Goal: Complete application form

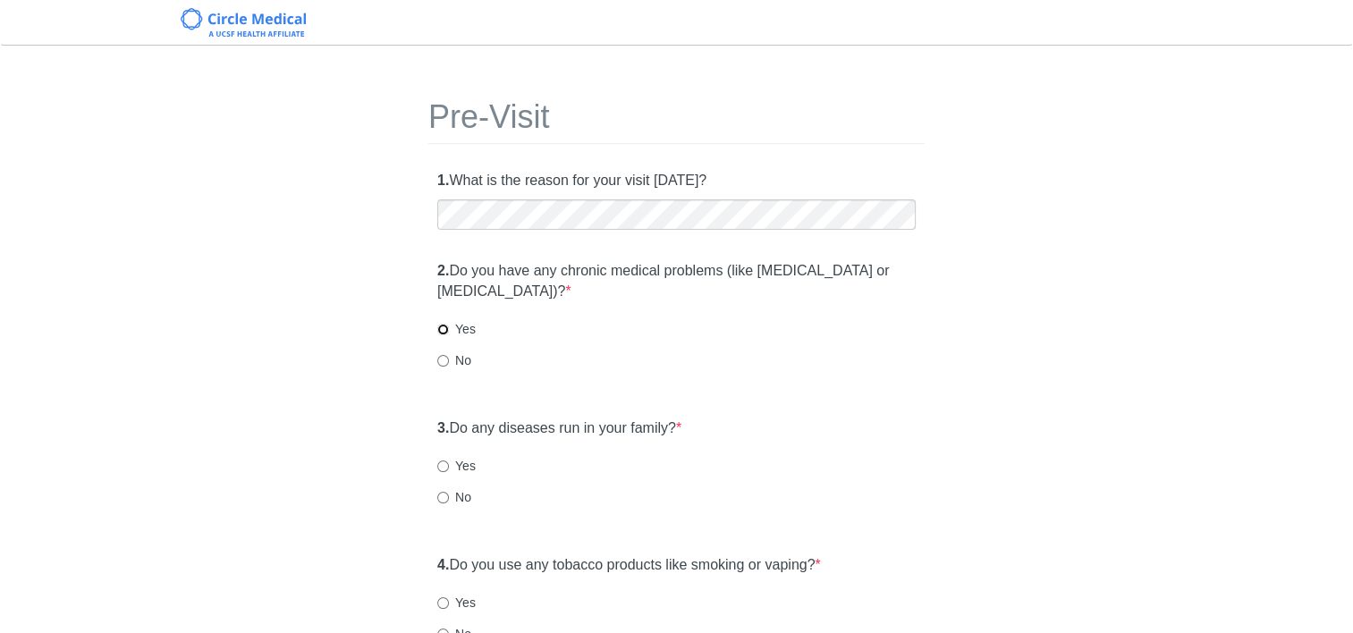
click at [446, 329] on input "Yes" at bounding box center [443, 330] width 12 height 12
radio input "true"
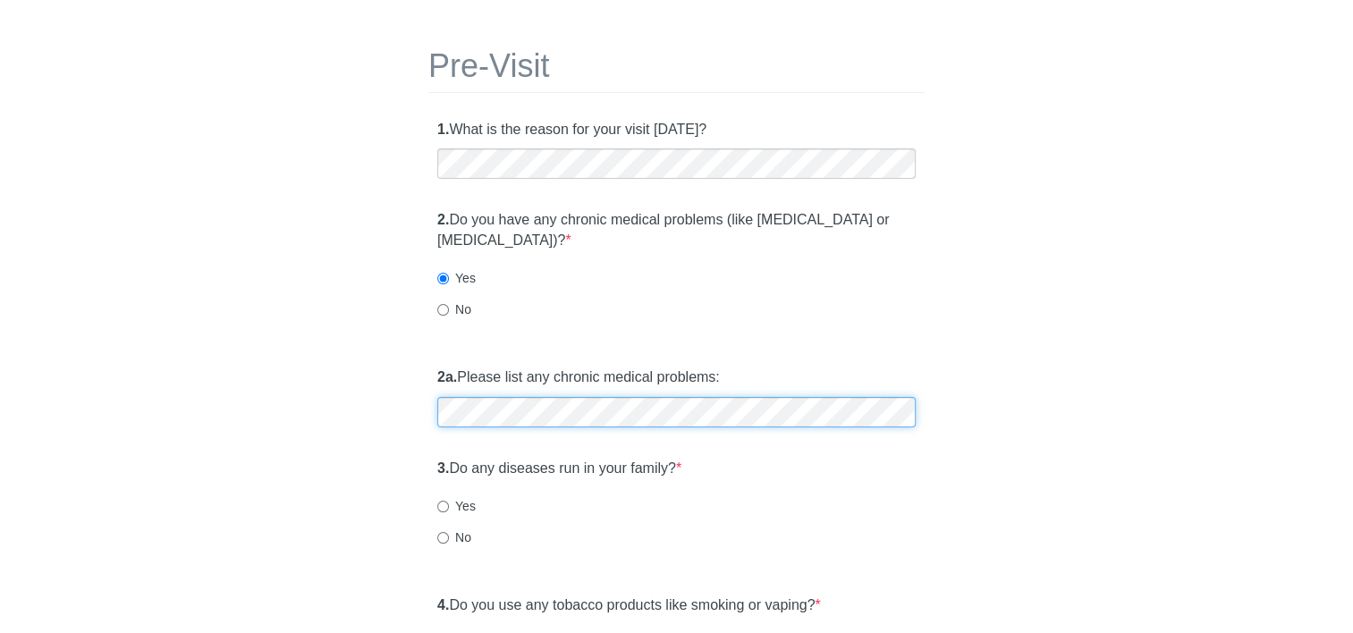
scroll to position [179, 0]
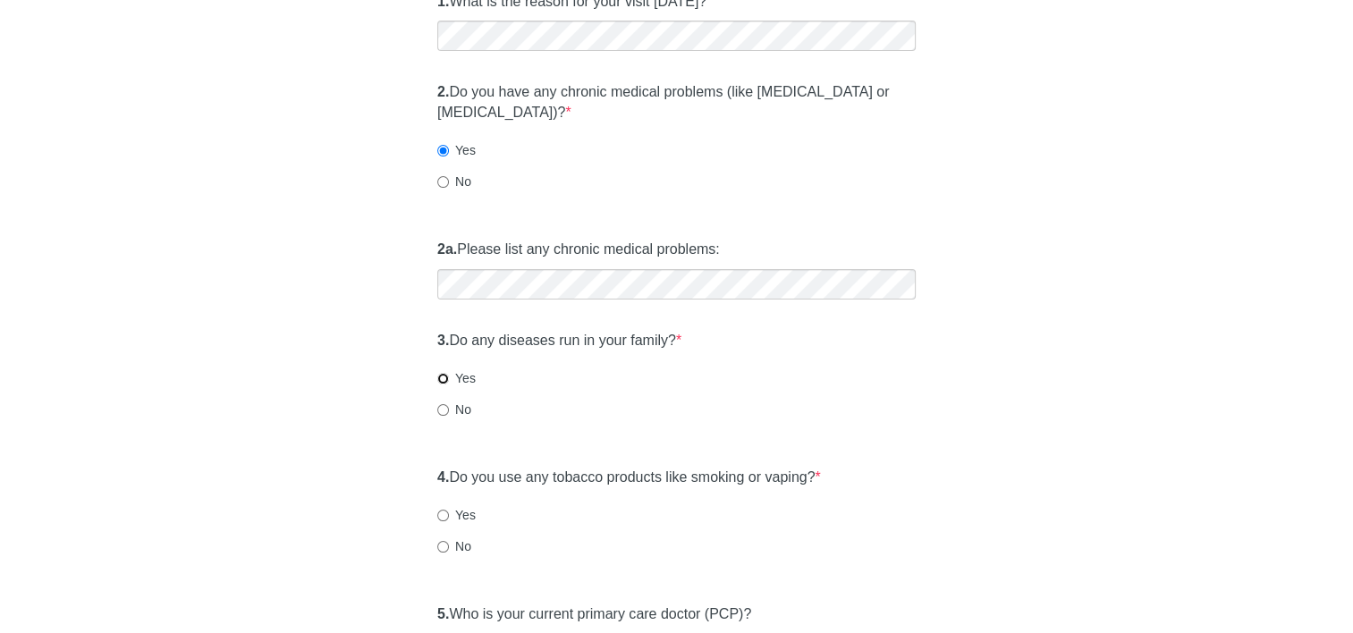
click at [440, 381] on input "Yes" at bounding box center [443, 379] width 12 height 12
radio input "true"
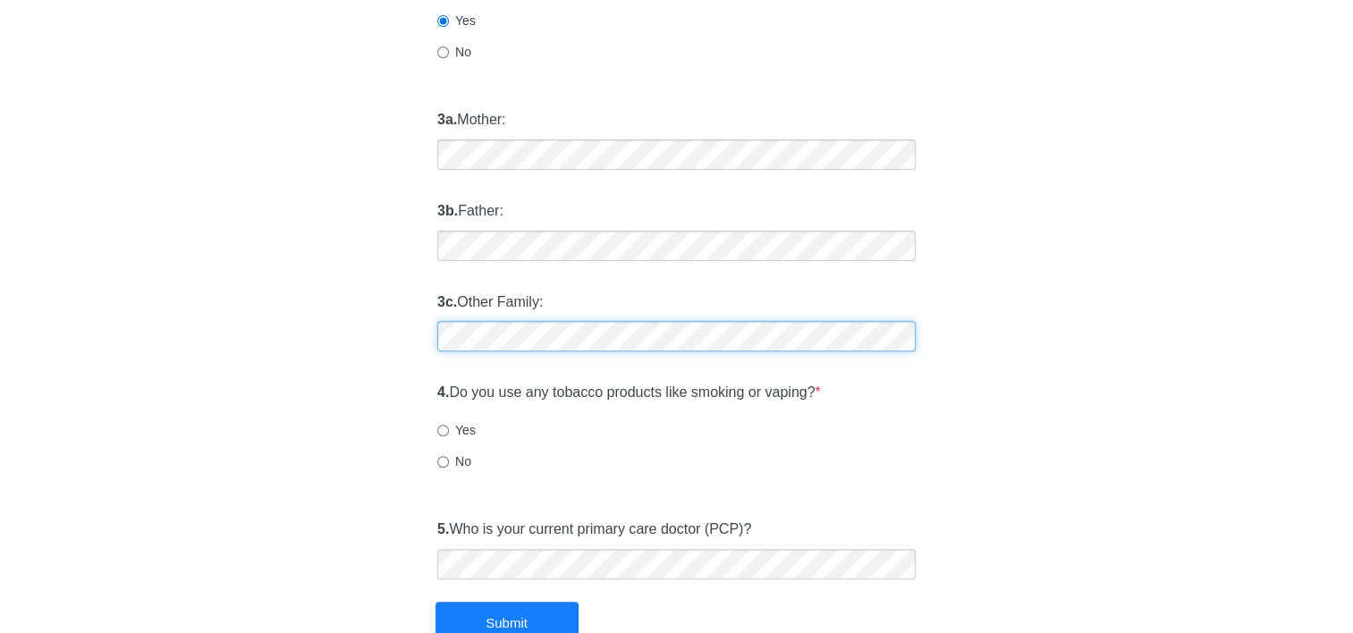
scroll to position [626, 0]
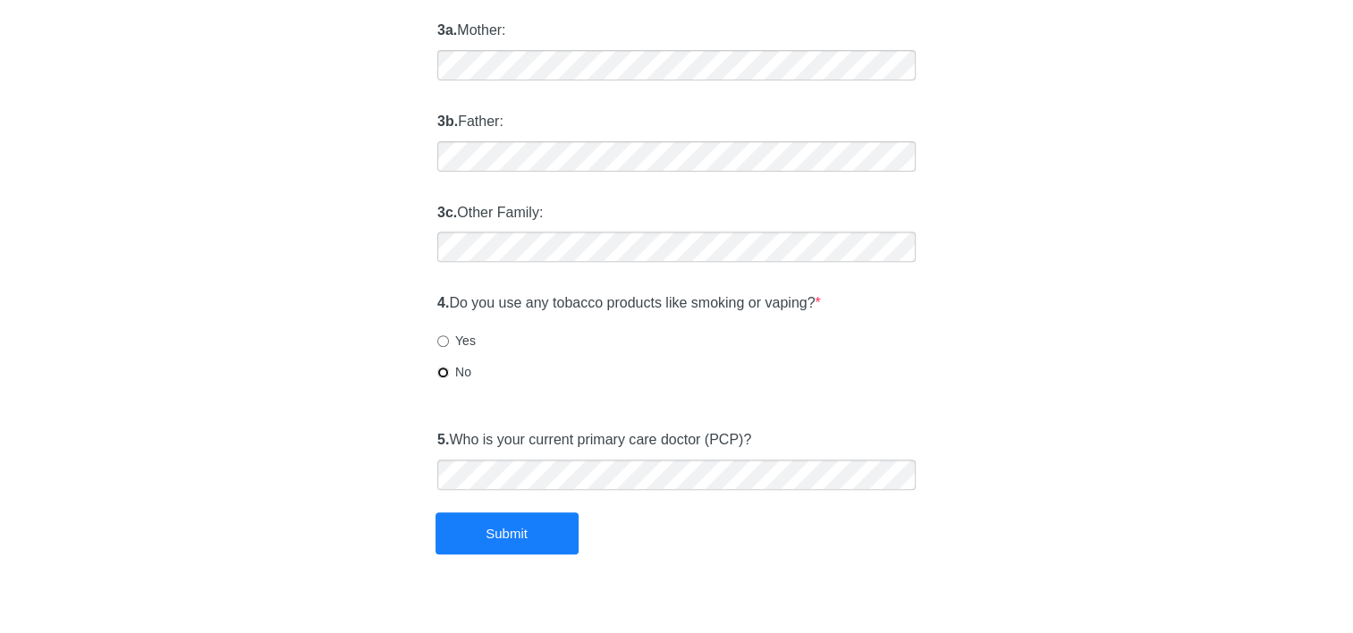
click at [437, 374] on input "No" at bounding box center [443, 373] width 12 height 12
radio input "true"
click at [499, 533] on button "Submit" at bounding box center [506, 533] width 143 height 42
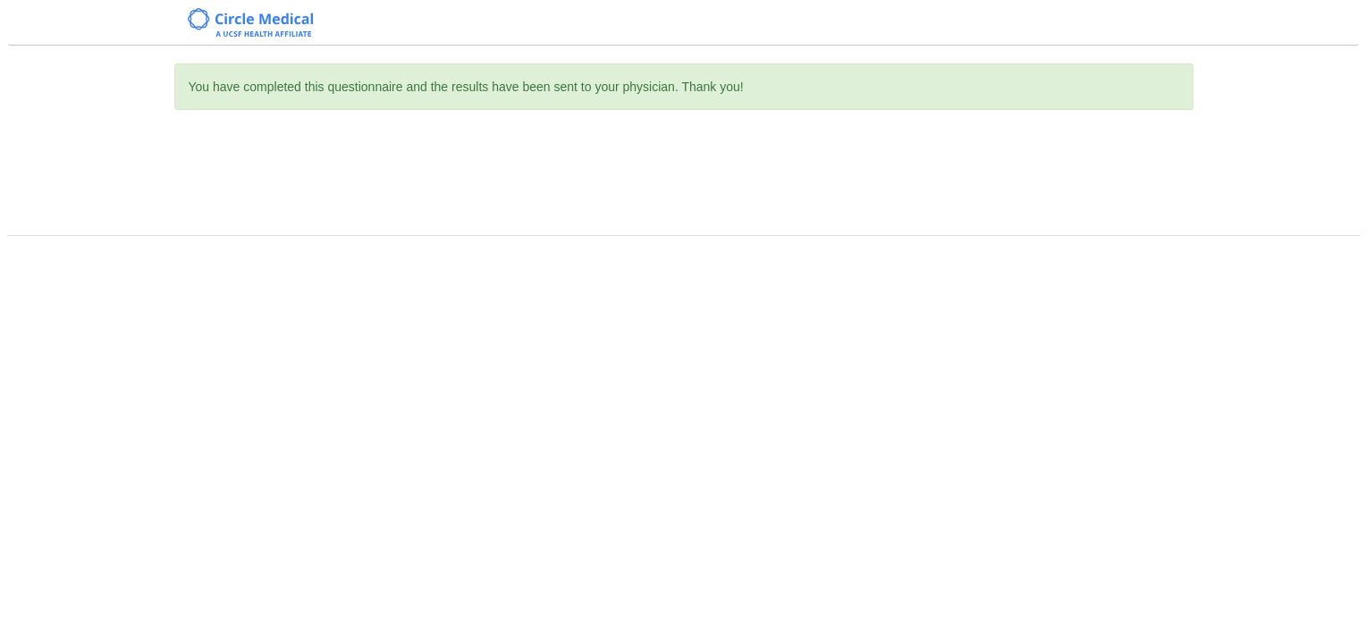
scroll to position [0, 0]
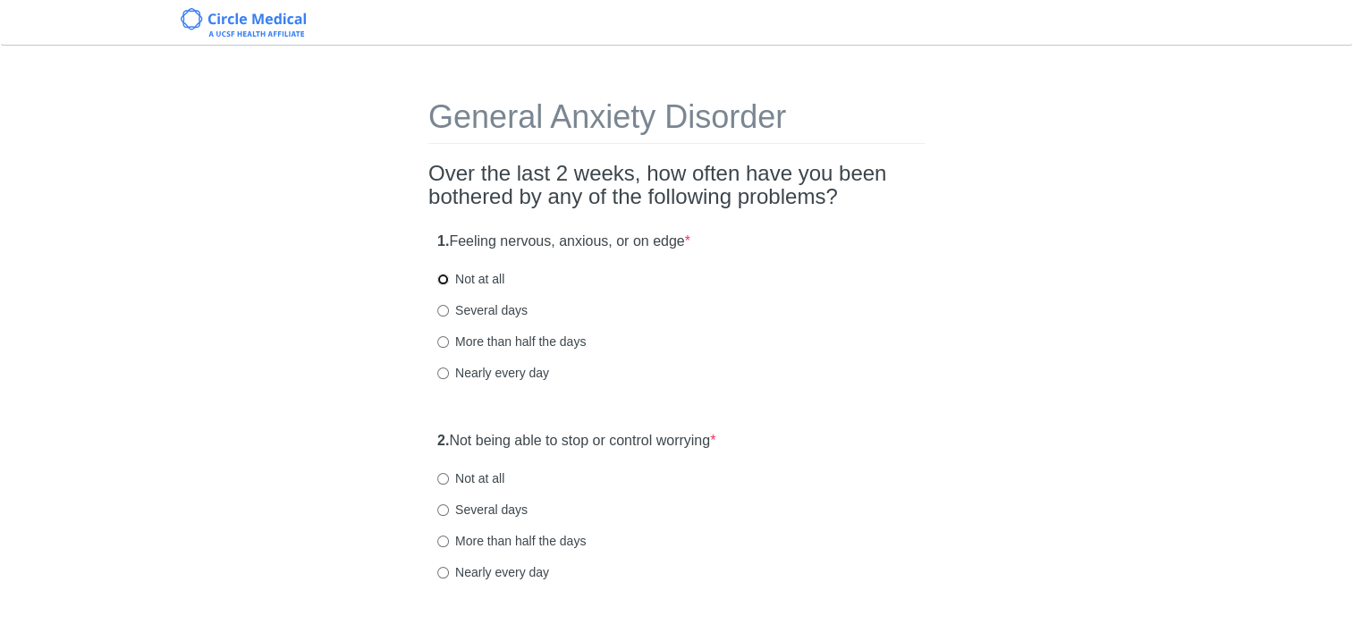
click at [444, 279] on input "Not at all" at bounding box center [443, 280] width 12 height 12
radio input "true"
click at [444, 479] on input "Not at all" at bounding box center [443, 479] width 12 height 12
radio input "true"
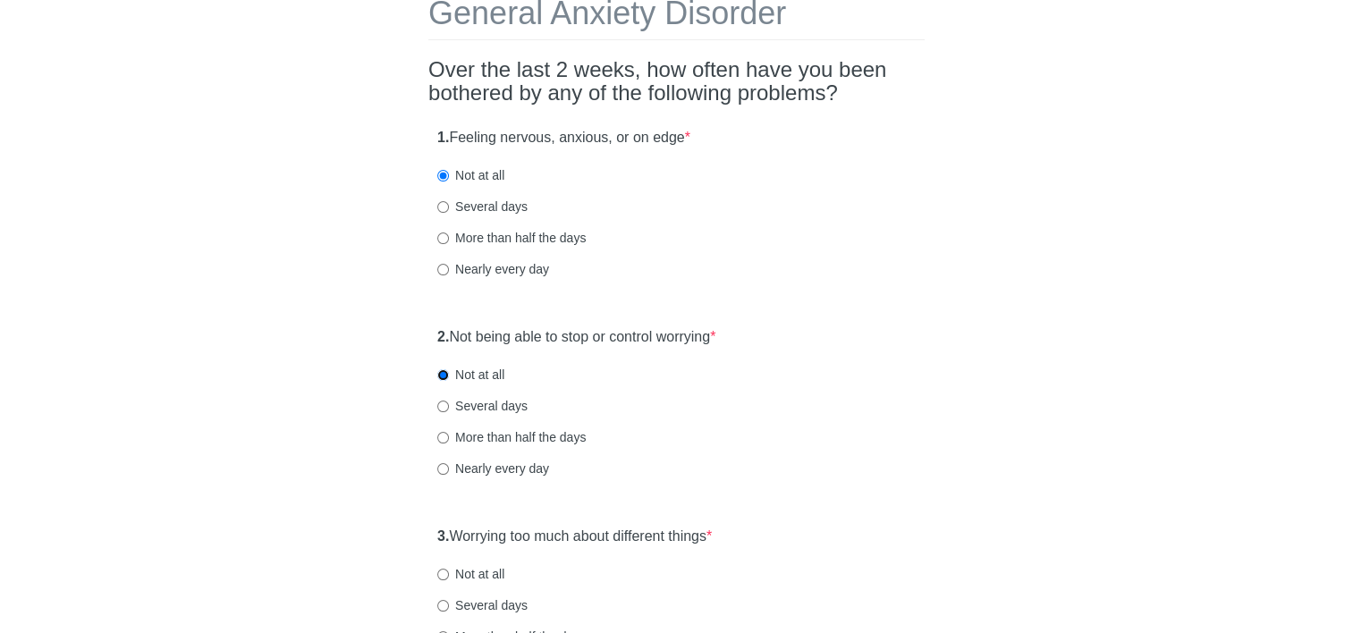
scroll to position [179, 0]
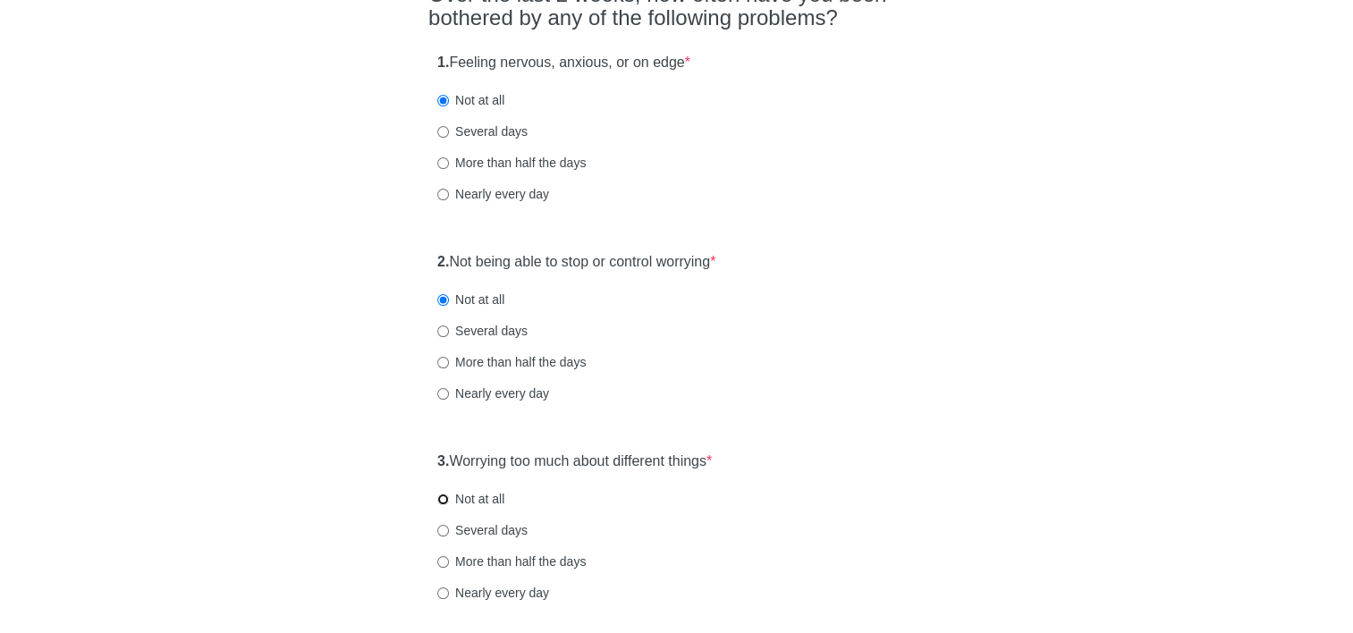
click at [443, 501] on input "Not at all" at bounding box center [443, 500] width 12 height 12
radio input "true"
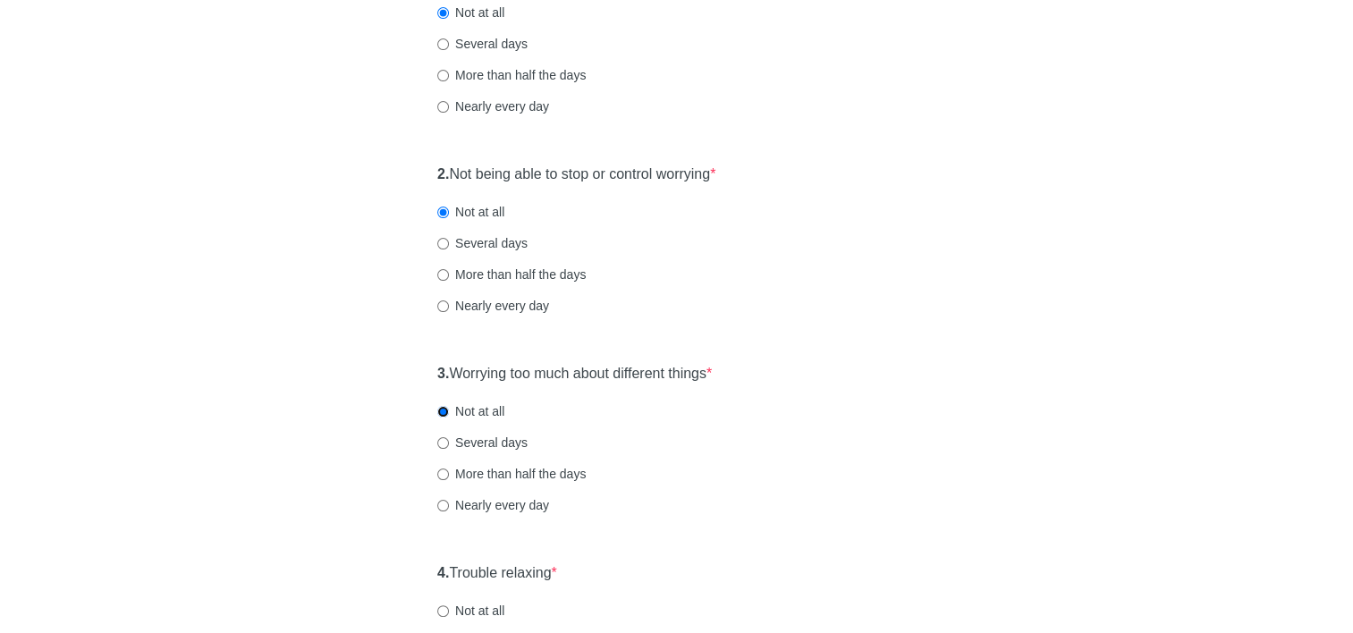
scroll to position [358, 0]
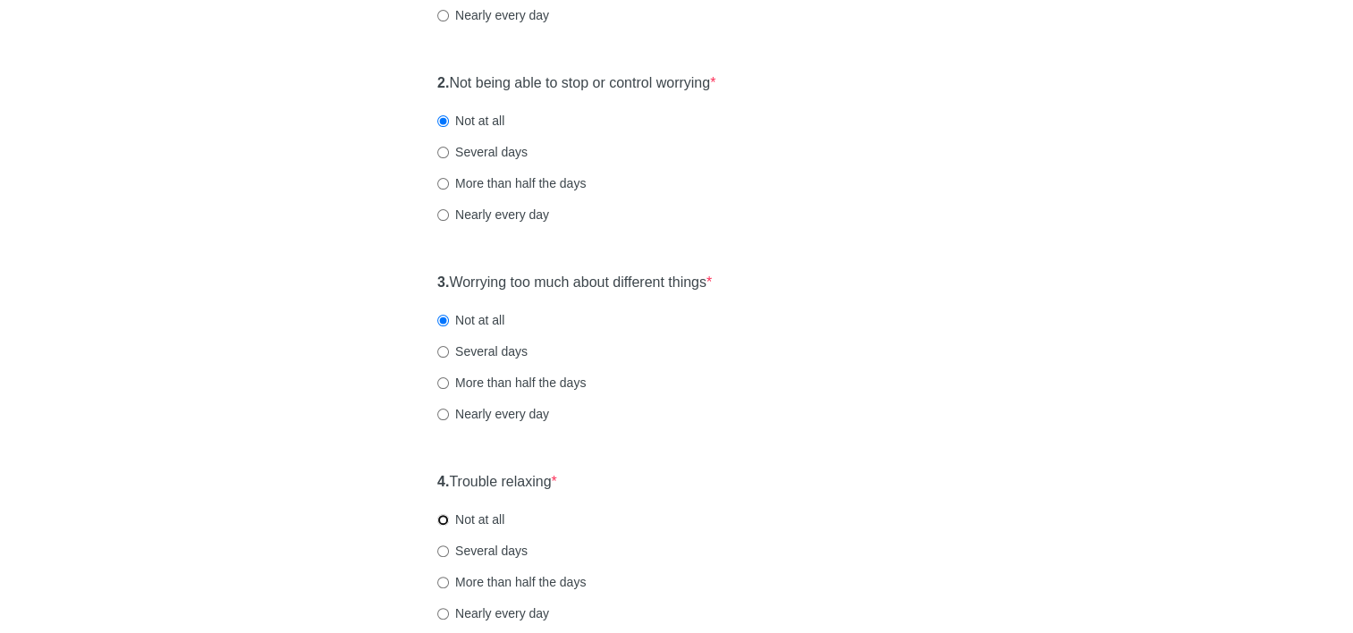
click at [445, 521] on input "Not at all" at bounding box center [443, 520] width 12 height 12
radio input "true"
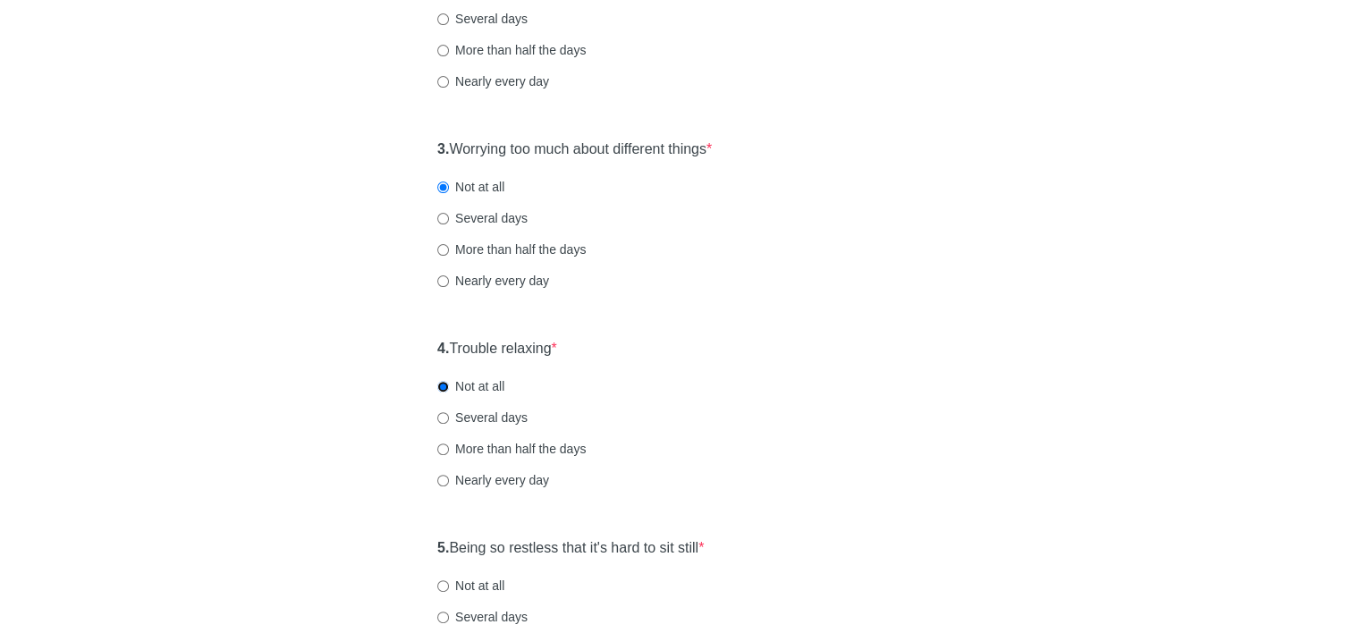
scroll to position [626, 0]
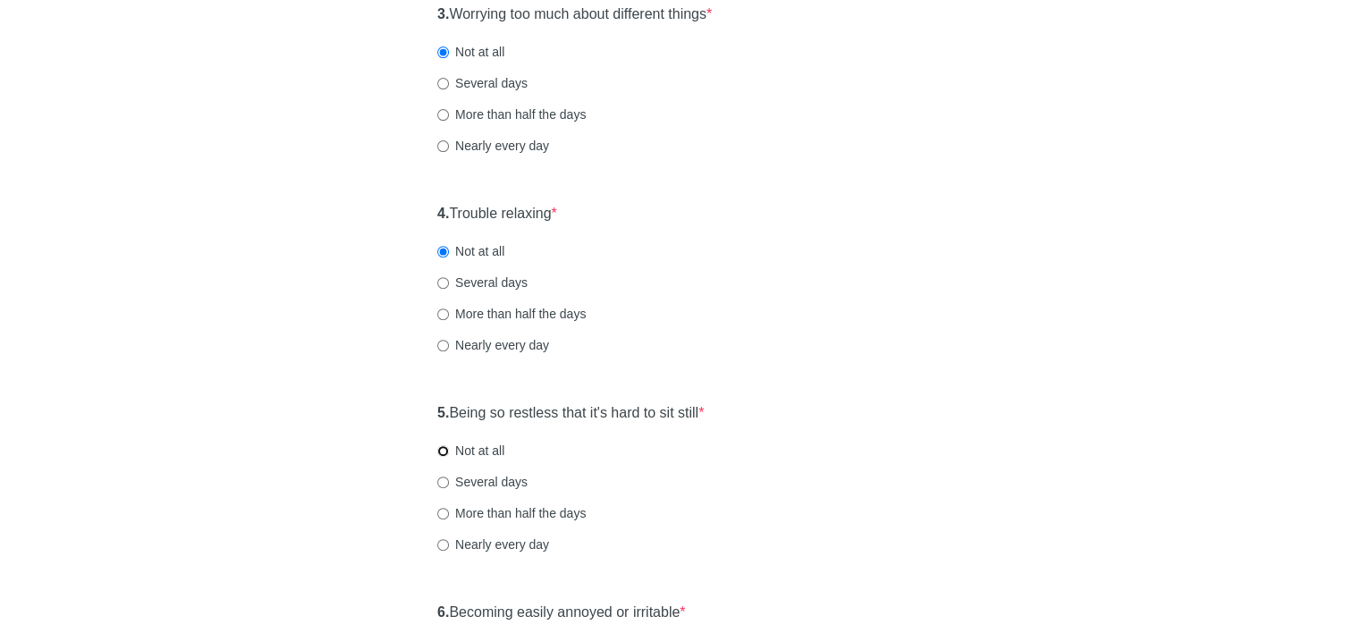
click at [445, 448] on input "Not at all" at bounding box center [443, 451] width 12 height 12
radio input "true"
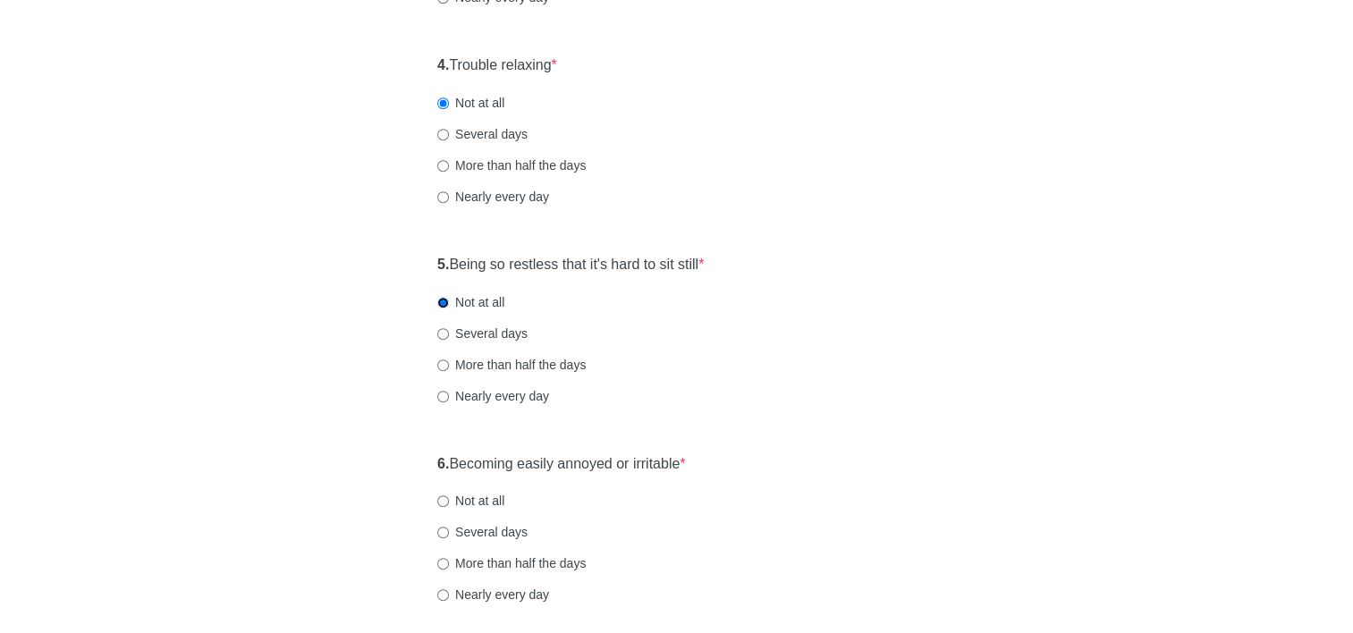
scroll to position [805, 0]
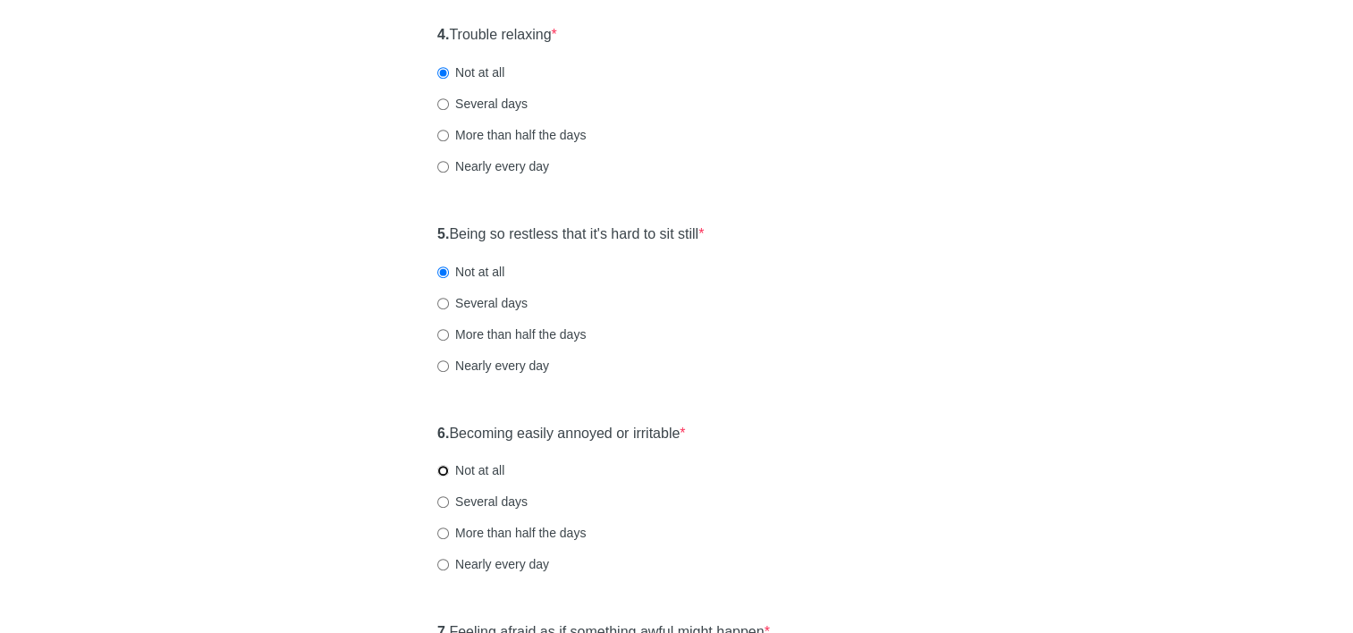
click at [446, 473] on input "Not at all" at bounding box center [443, 471] width 12 height 12
radio input "true"
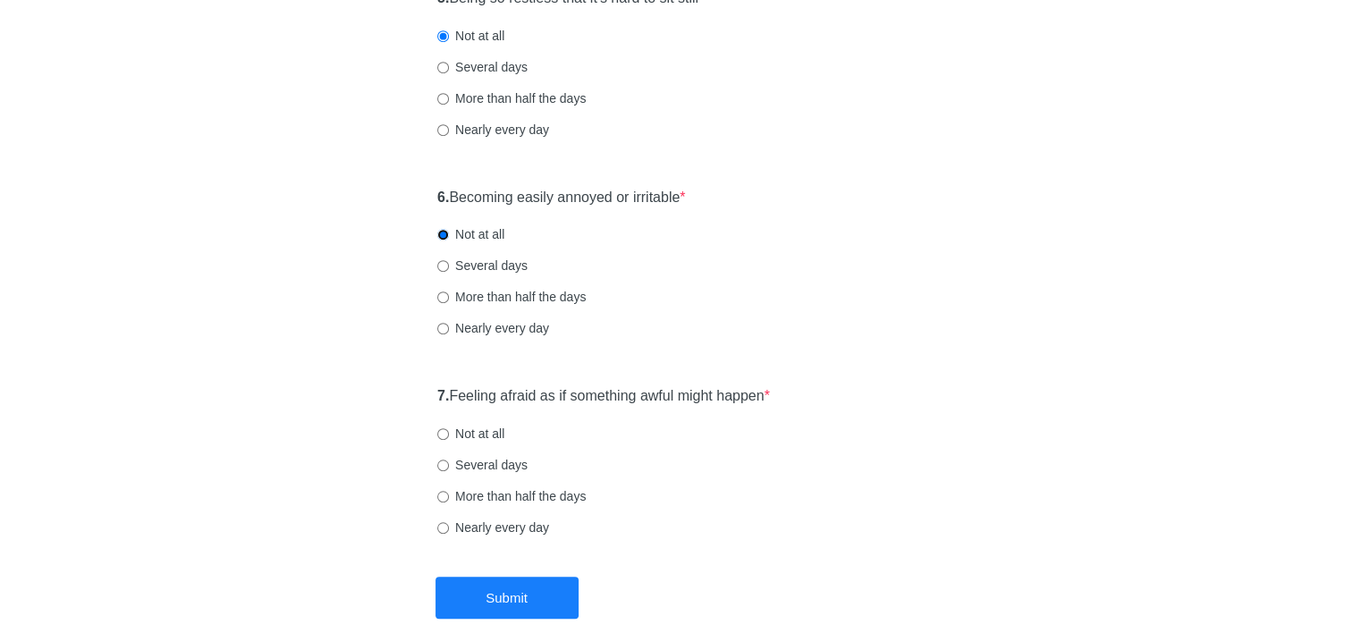
scroll to position [1073, 0]
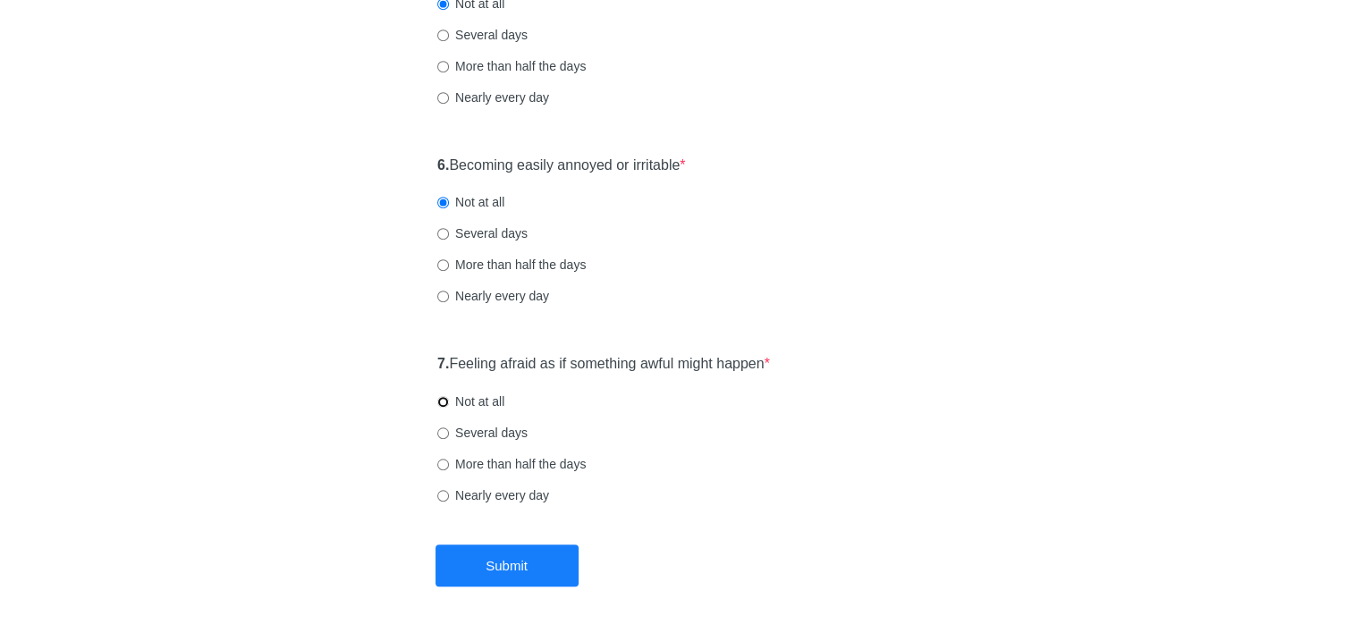
click at [444, 406] on input "Not at all" at bounding box center [443, 402] width 12 height 12
radio input "true"
click at [496, 568] on button "Submit" at bounding box center [506, 566] width 143 height 42
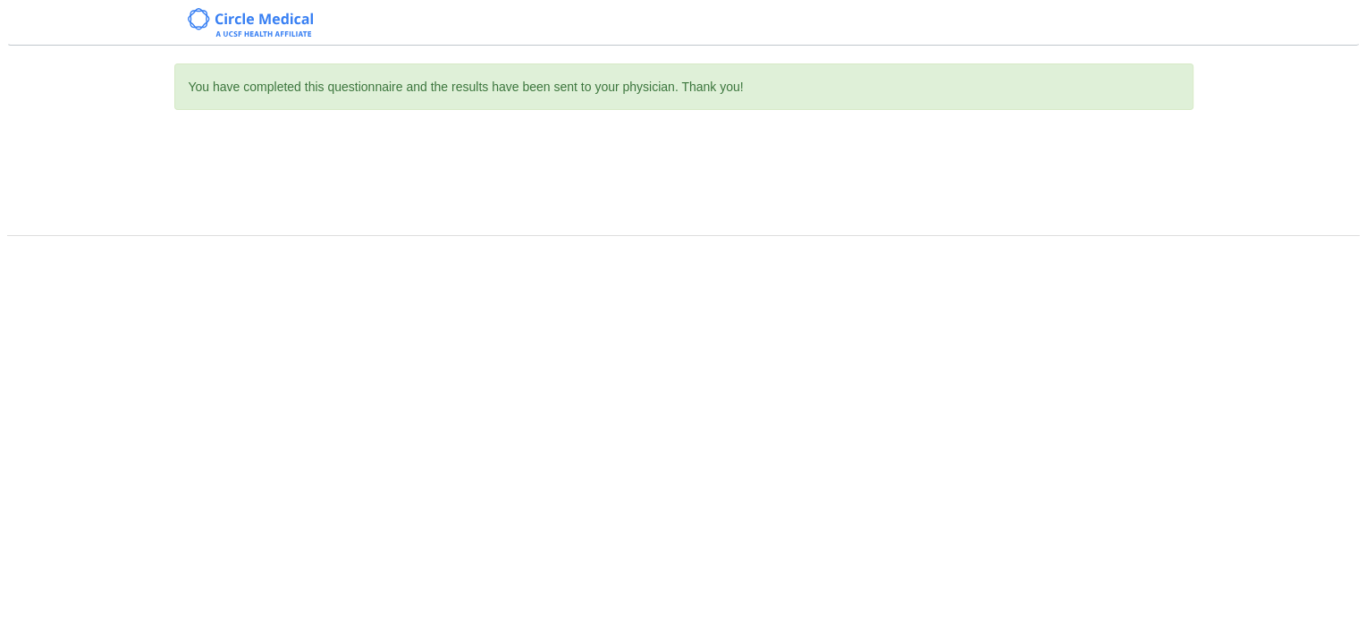
scroll to position [0, 0]
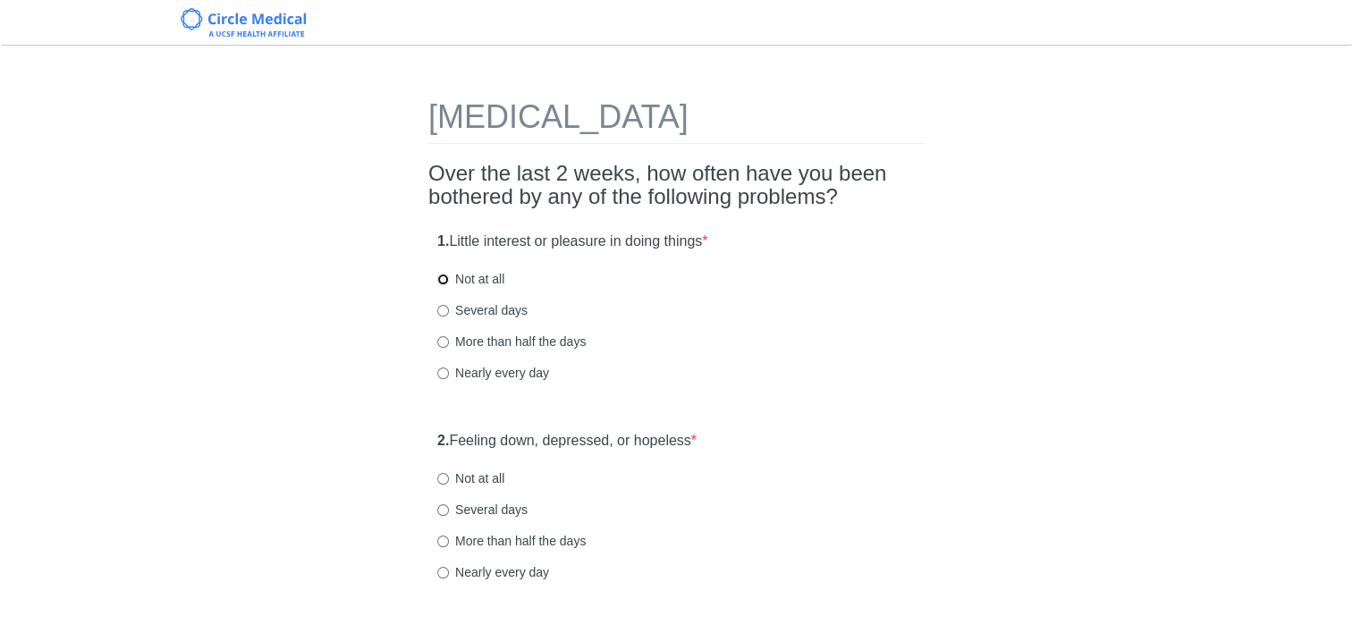
click at [444, 275] on input "Not at all" at bounding box center [443, 280] width 12 height 12
radio input "true"
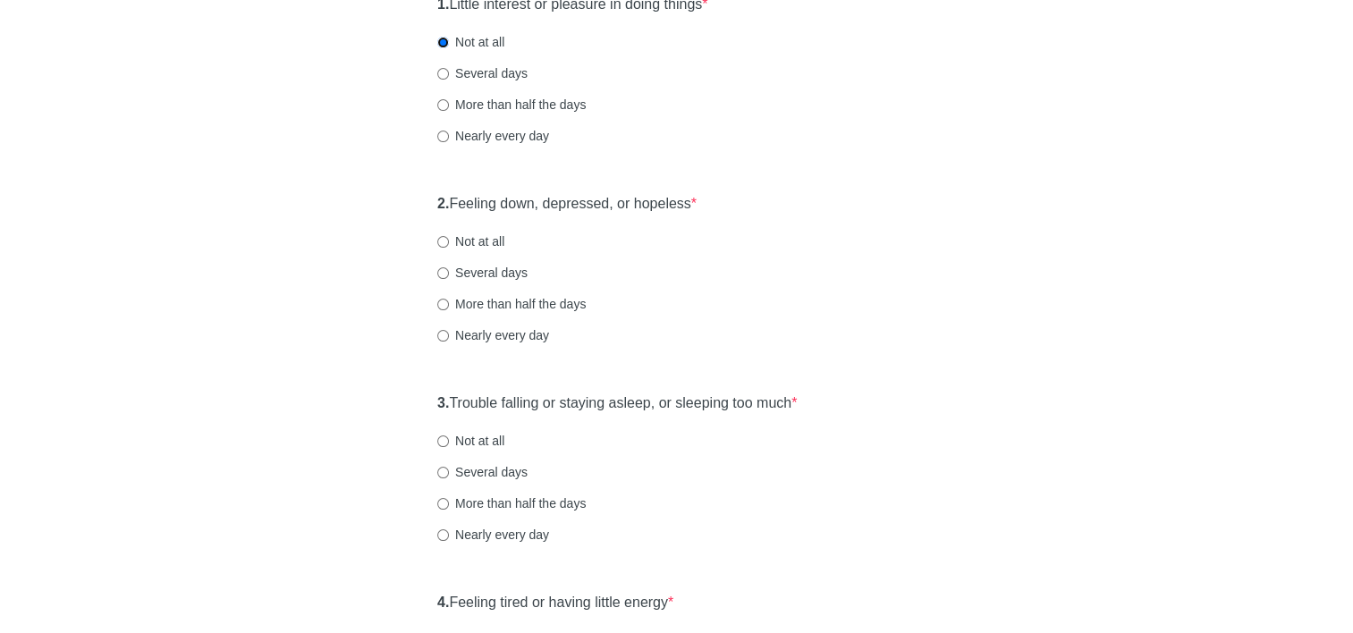
scroll to position [268, 0]
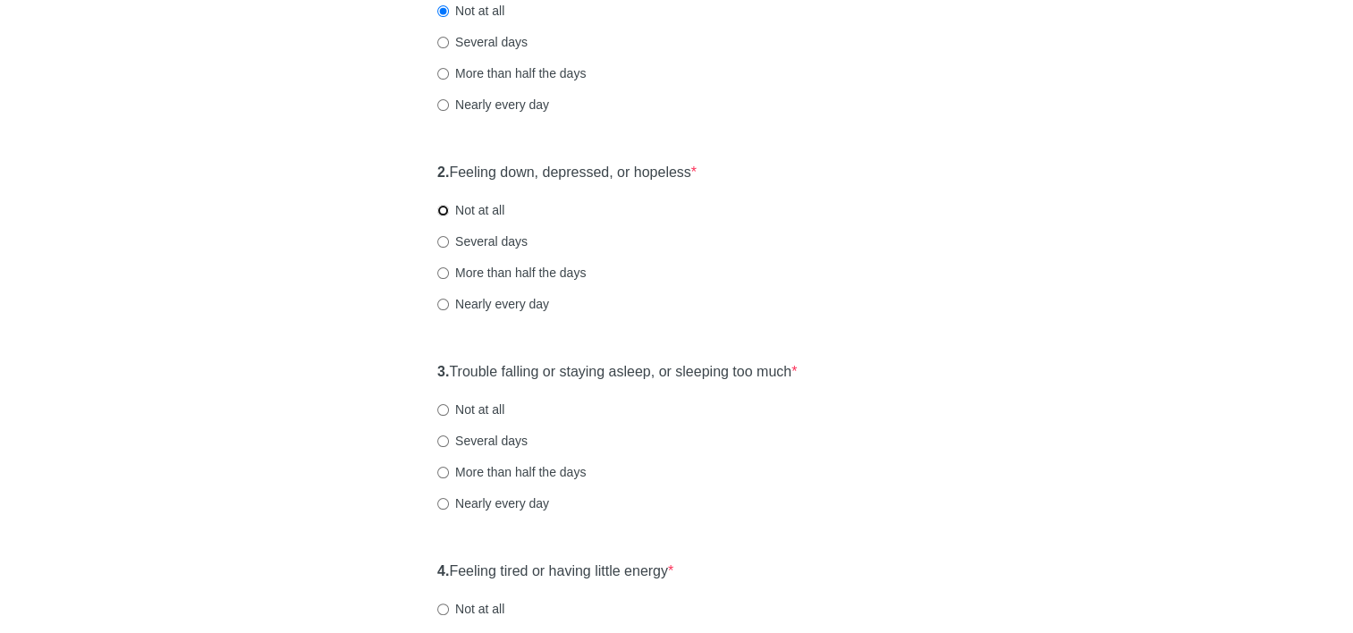
click at [444, 208] on input "Not at all" at bounding box center [443, 211] width 12 height 12
radio input "true"
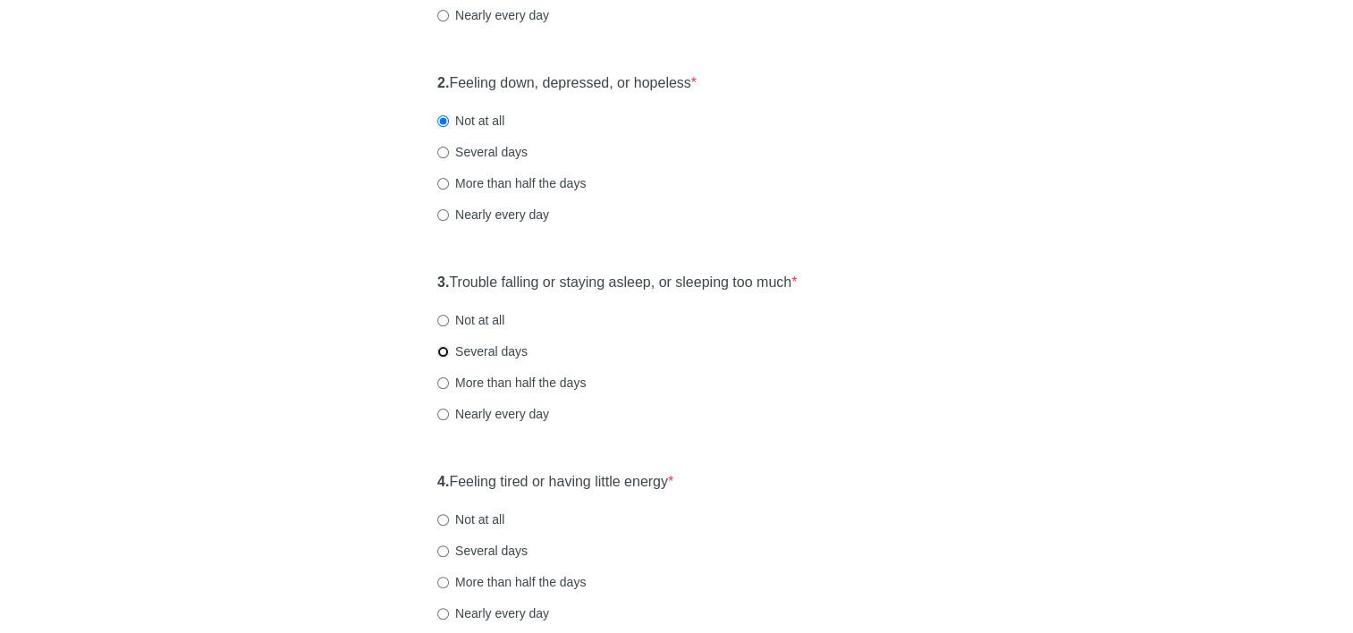
drag, startPoint x: 444, startPoint y: 352, endPoint x: 582, endPoint y: 348, distance: 137.8
click at [444, 351] on input "Several days" at bounding box center [443, 352] width 12 height 12
radio input "true"
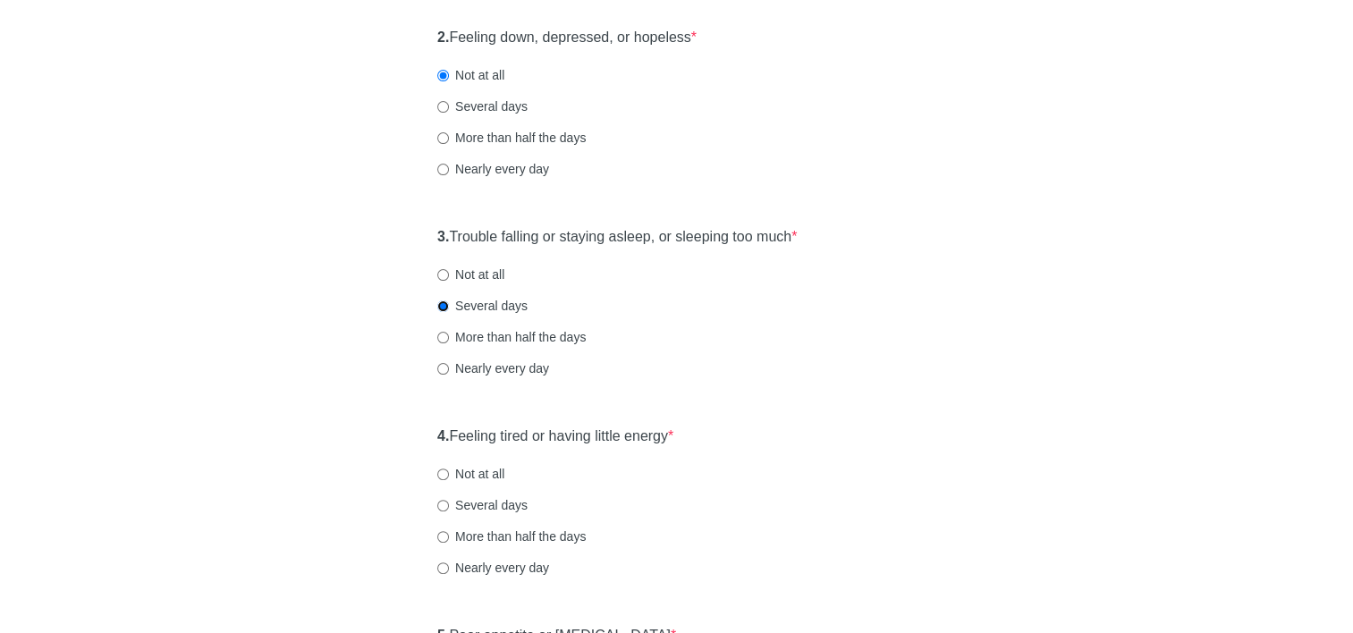
scroll to position [447, 0]
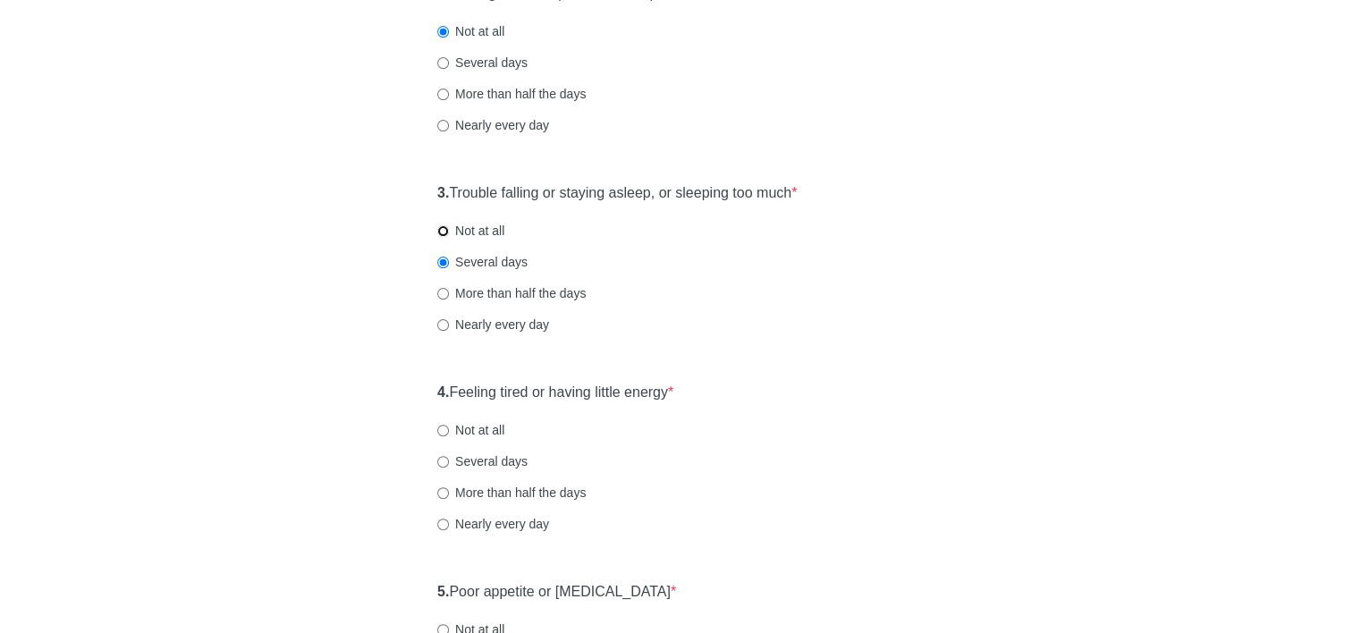
click at [440, 230] on input "Not at all" at bounding box center [443, 231] width 12 height 12
radio input "true"
click at [441, 428] on input "Not at all" at bounding box center [443, 431] width 12 height 12
radio input "true"
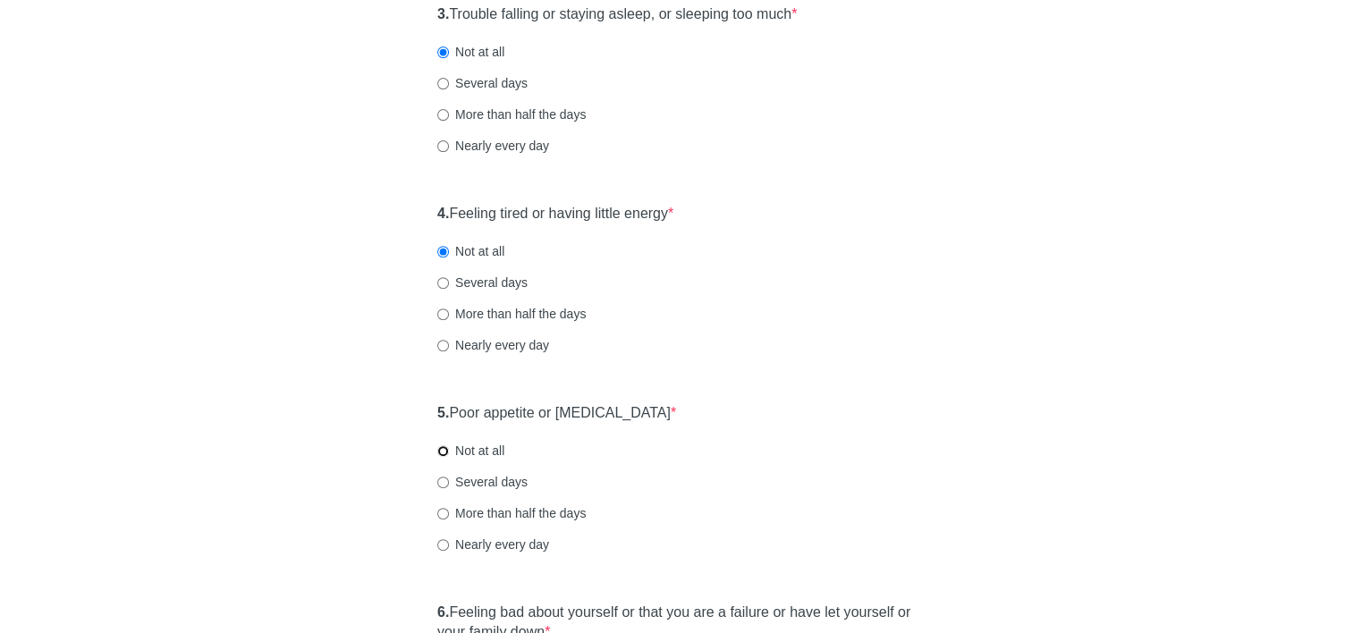
click at [446, 452] on input "Not at all" at bounding box center [443, 451] width 12 height 12
radio input "true"
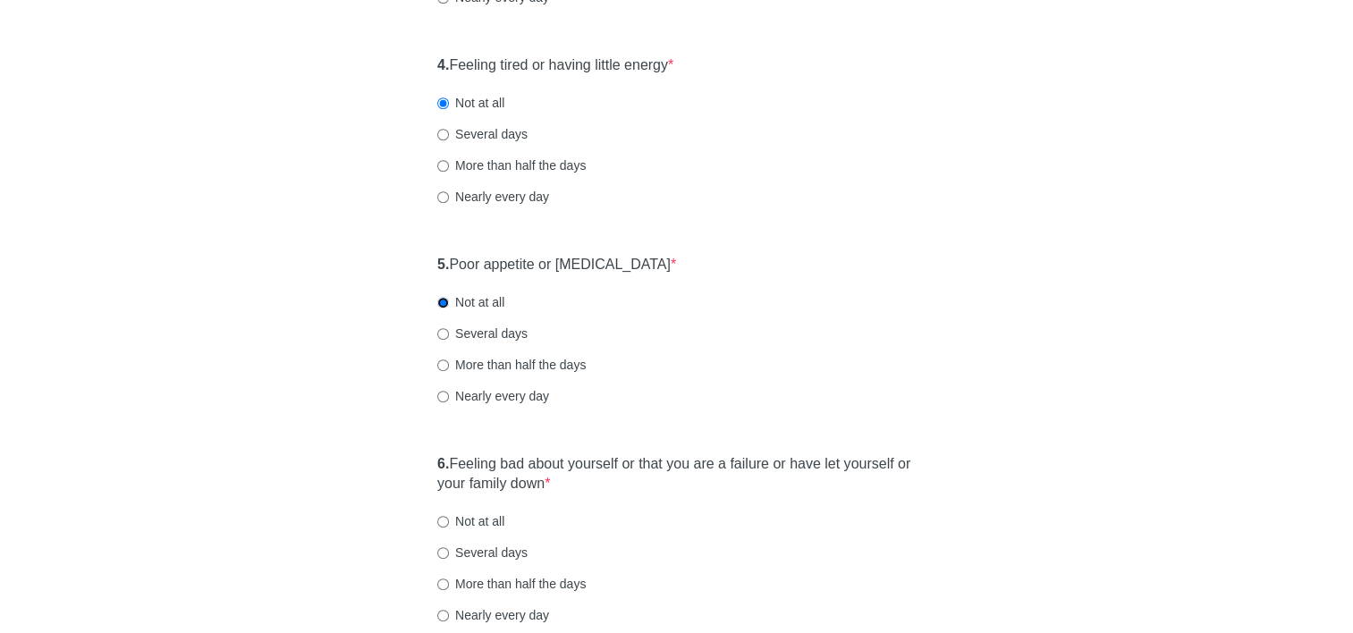
scroll to position [894, 0]
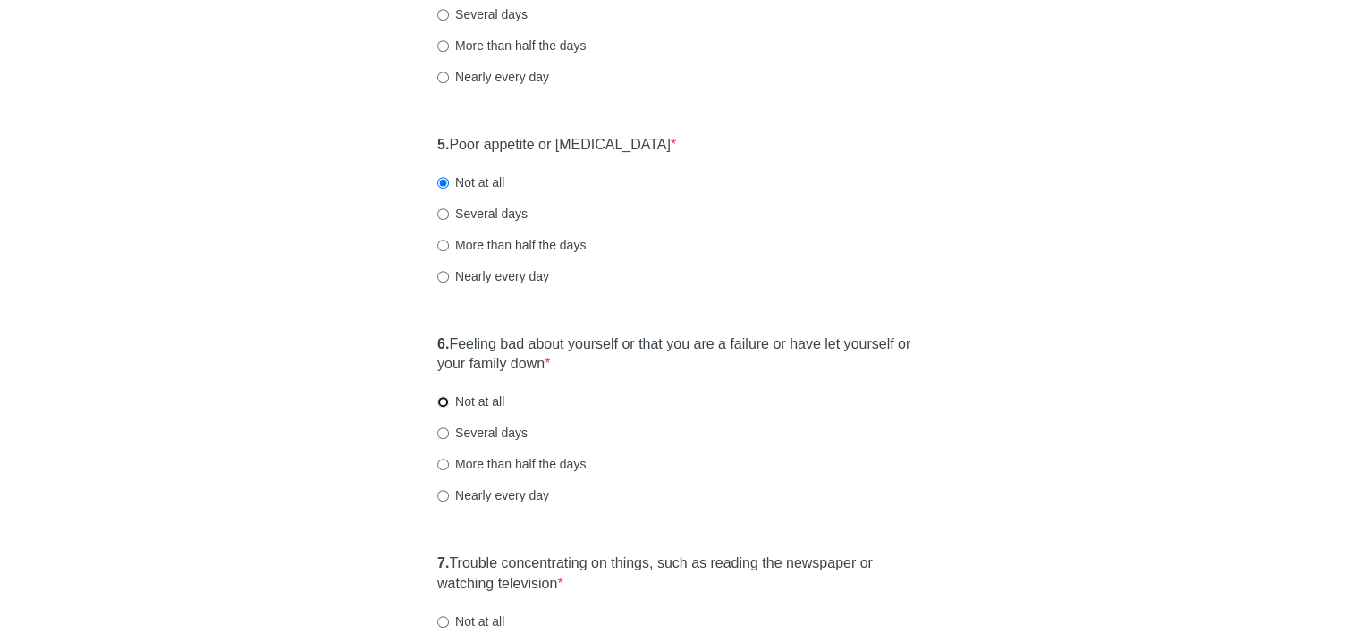
click at [444, 399] on input "Not at all" at bounding box center [443, 402] width 12 height 12
radio input "true"
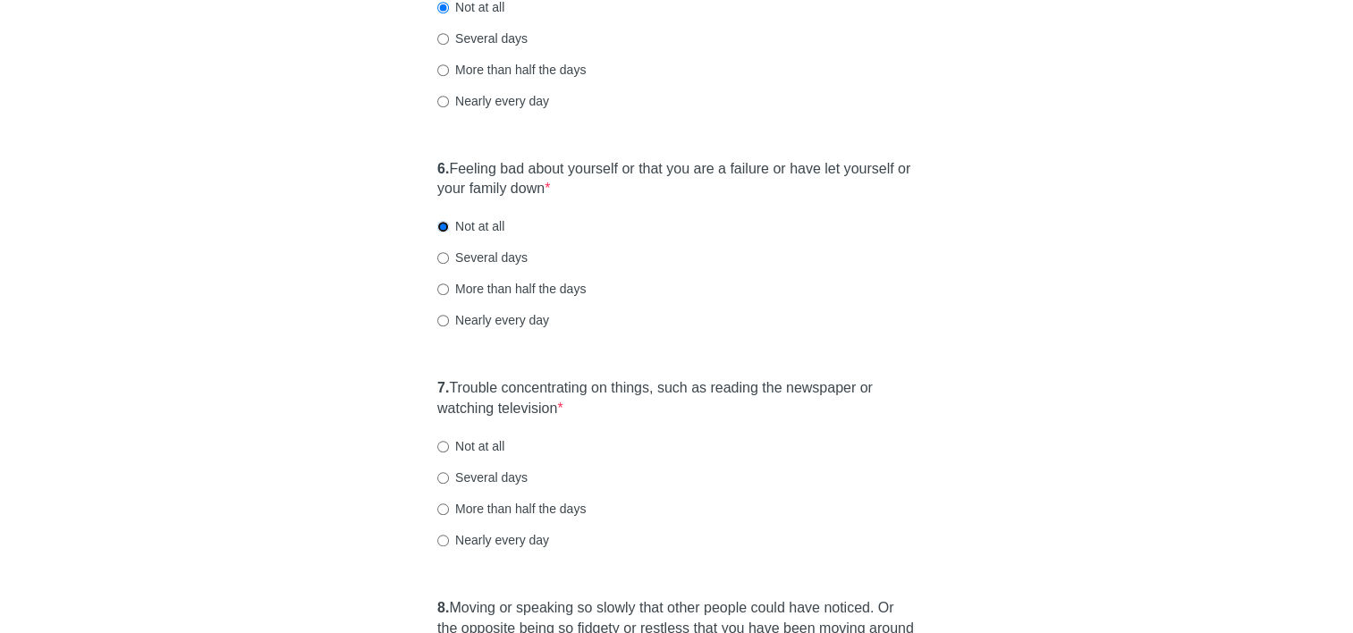
scroll to position [1073, 0]
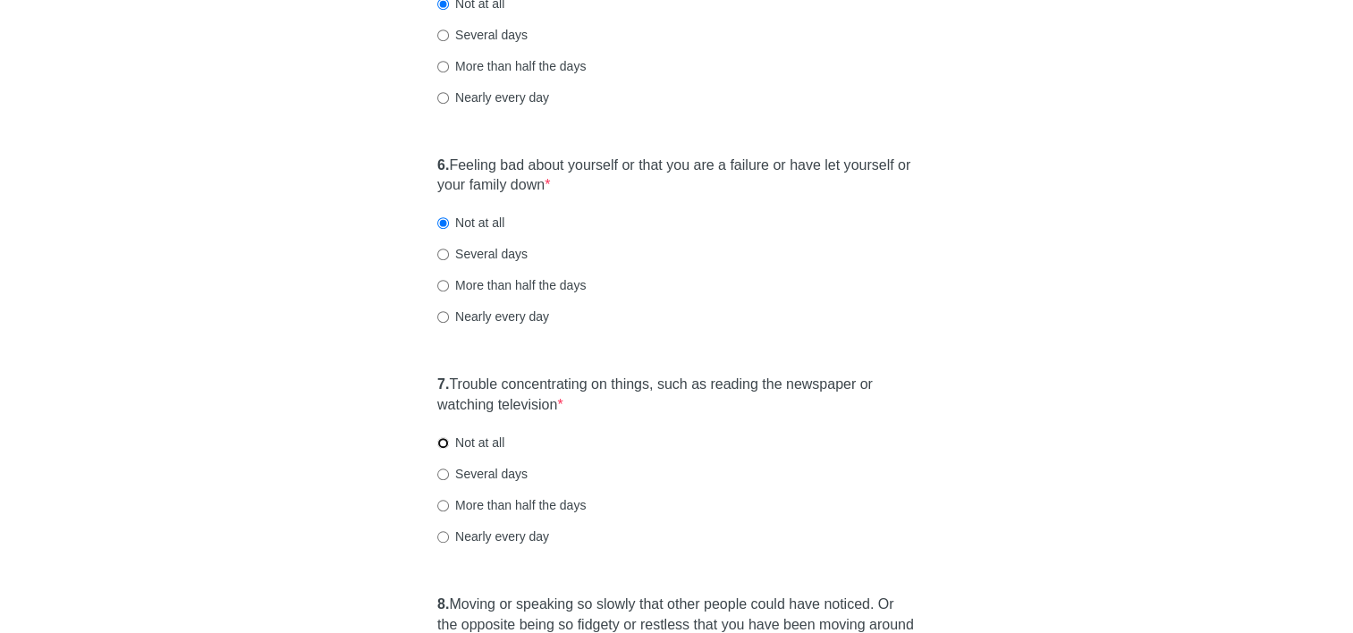
click at [443, 444] on input "Not at all" at bounding box center [443, 443] width 12 height 12
radio input "true"
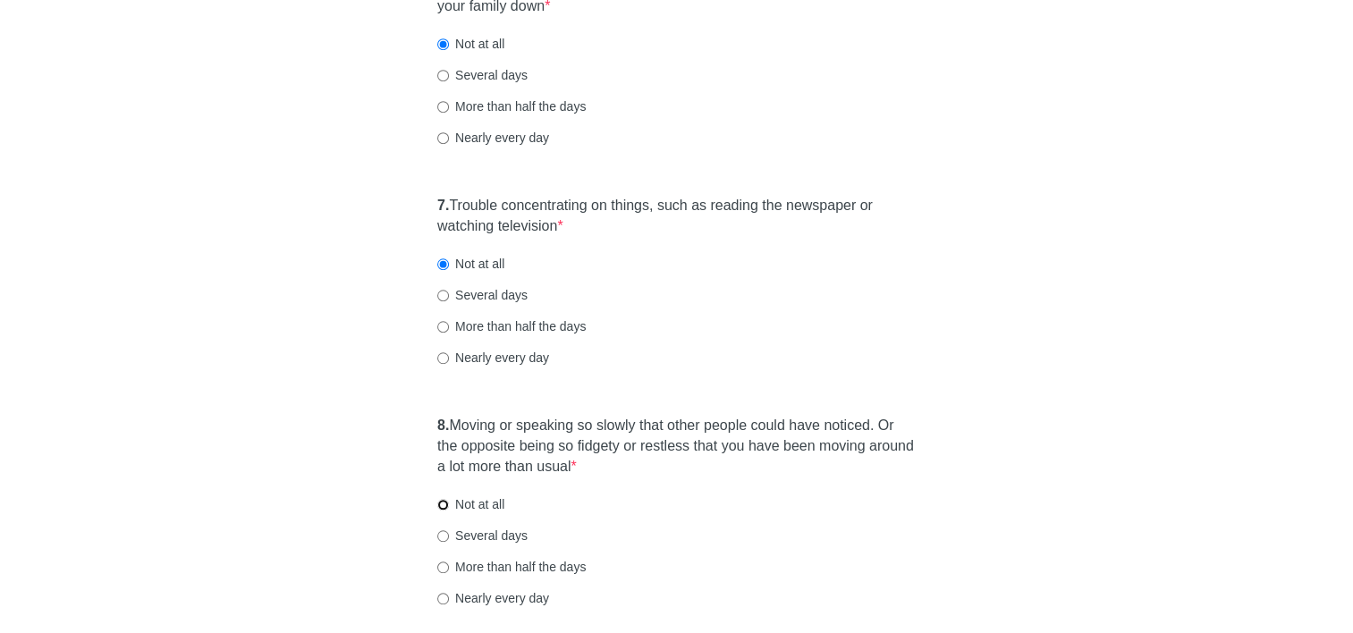
drag, startPoint x: 439, startPoint y: 502, endPoint x: 503, endPoint y: 534, distance: 72.0
click at [439, 503] on input "Not at all" at bounding box center [443, 505] width 12 height 12
radio input "true"
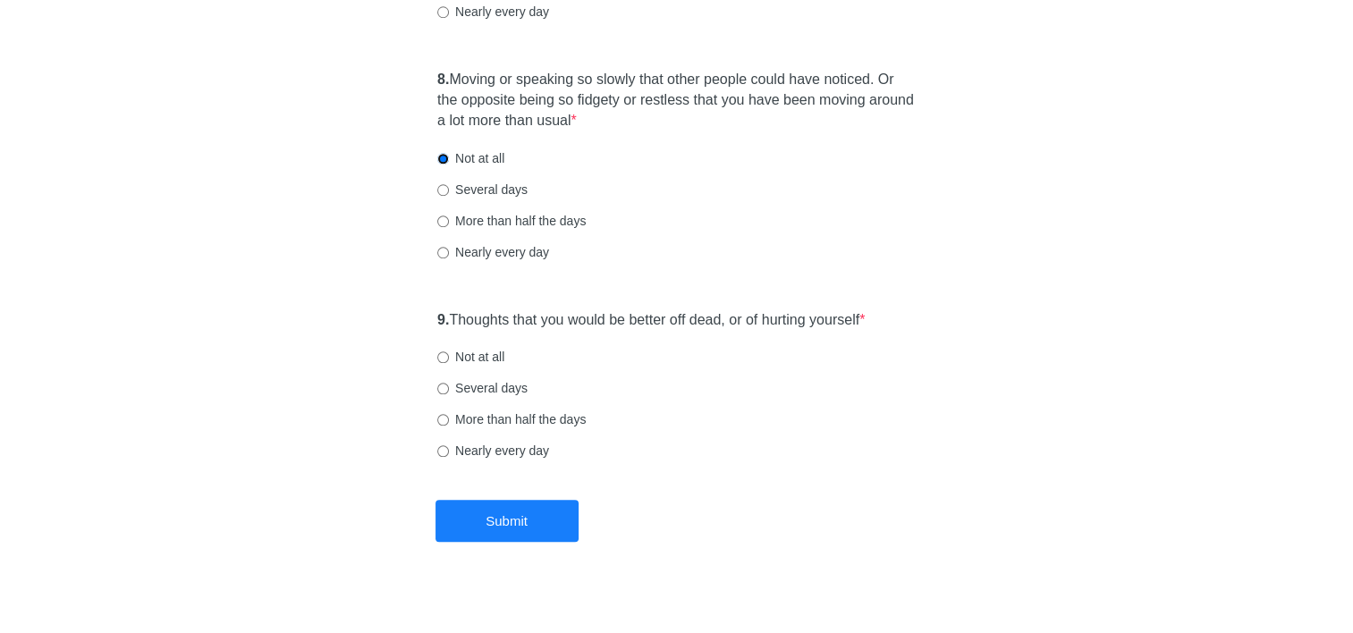
scroll to position [1610, 0]
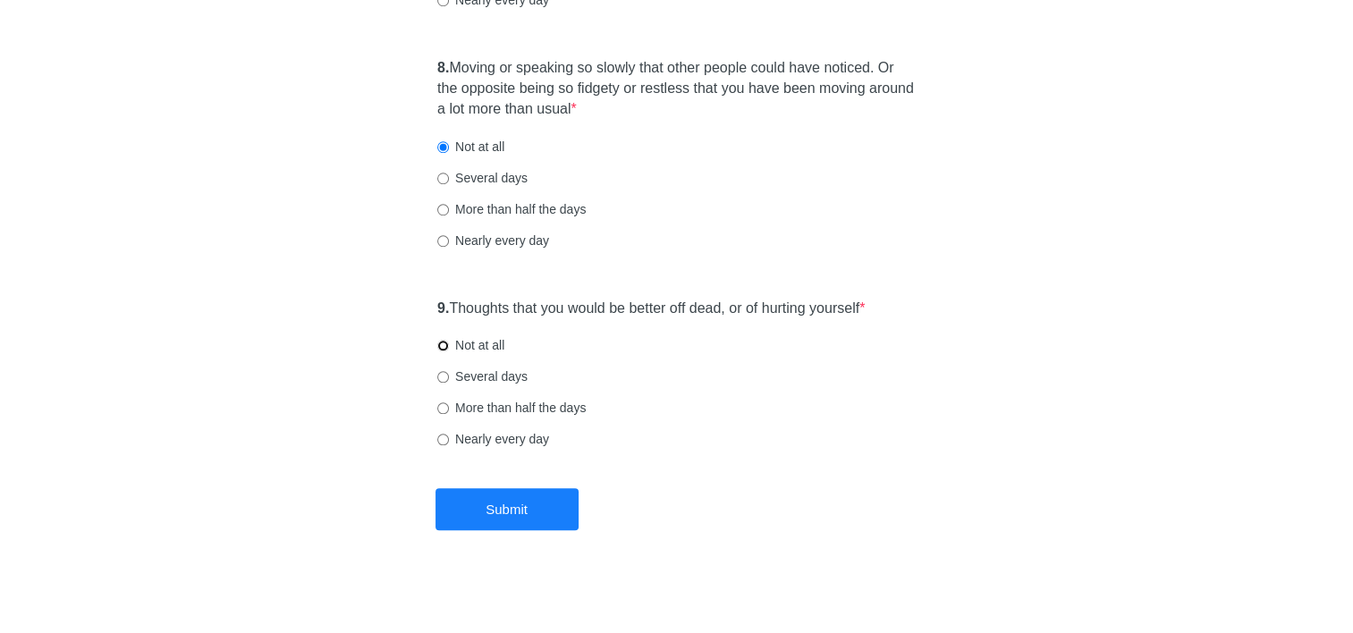
click at [444, 348] on input "Not at all" at bounding box center [443, 346] width 12 height 12
radio input "true"
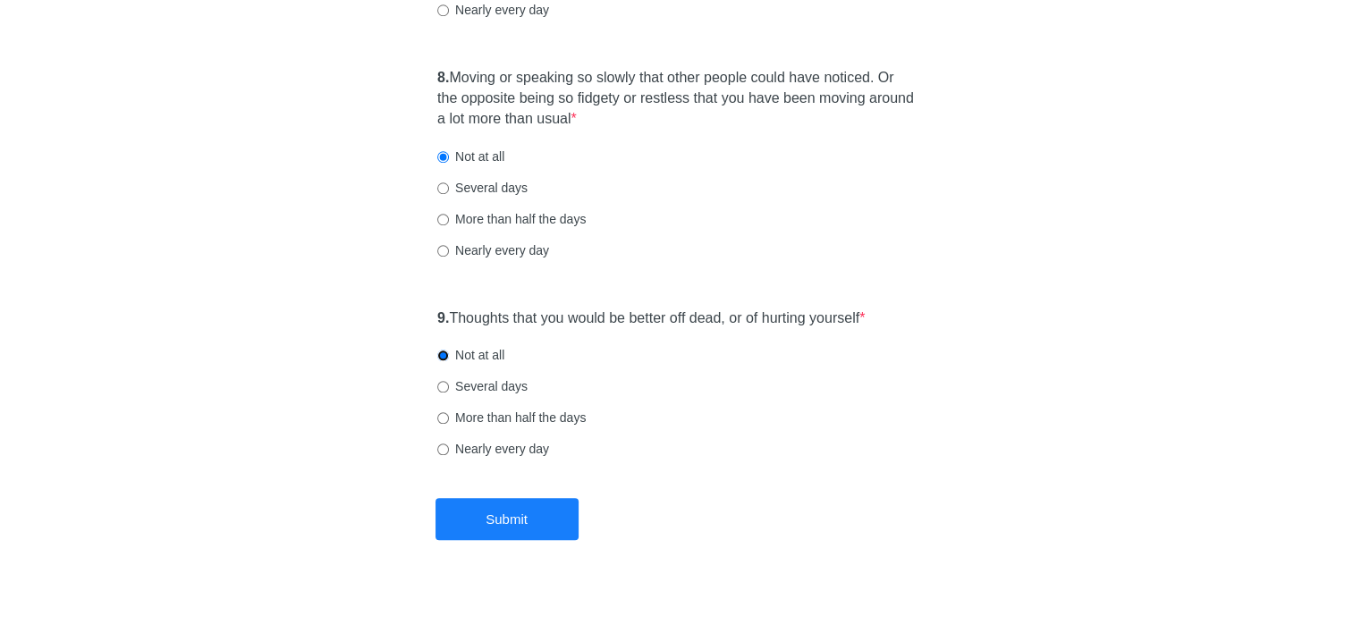
scroll to position [1614, 0]
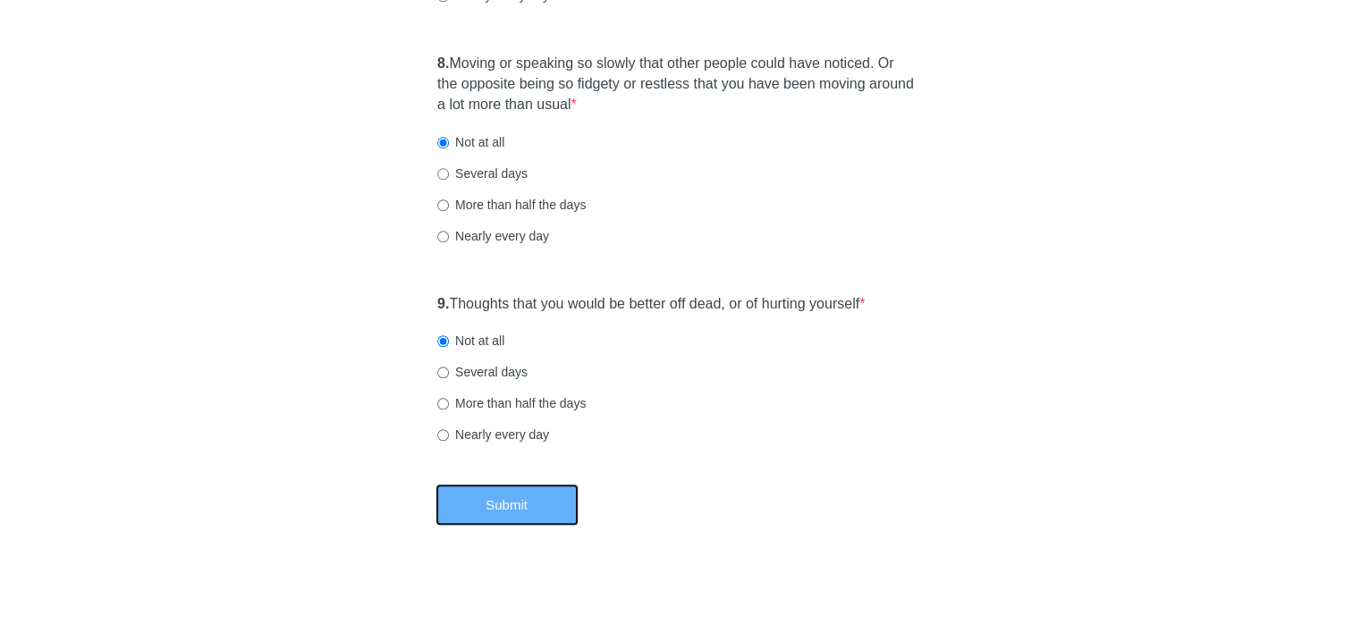
click at [473, 503] on button "Submit" at bounding box center [506, 505] width 143 height 42
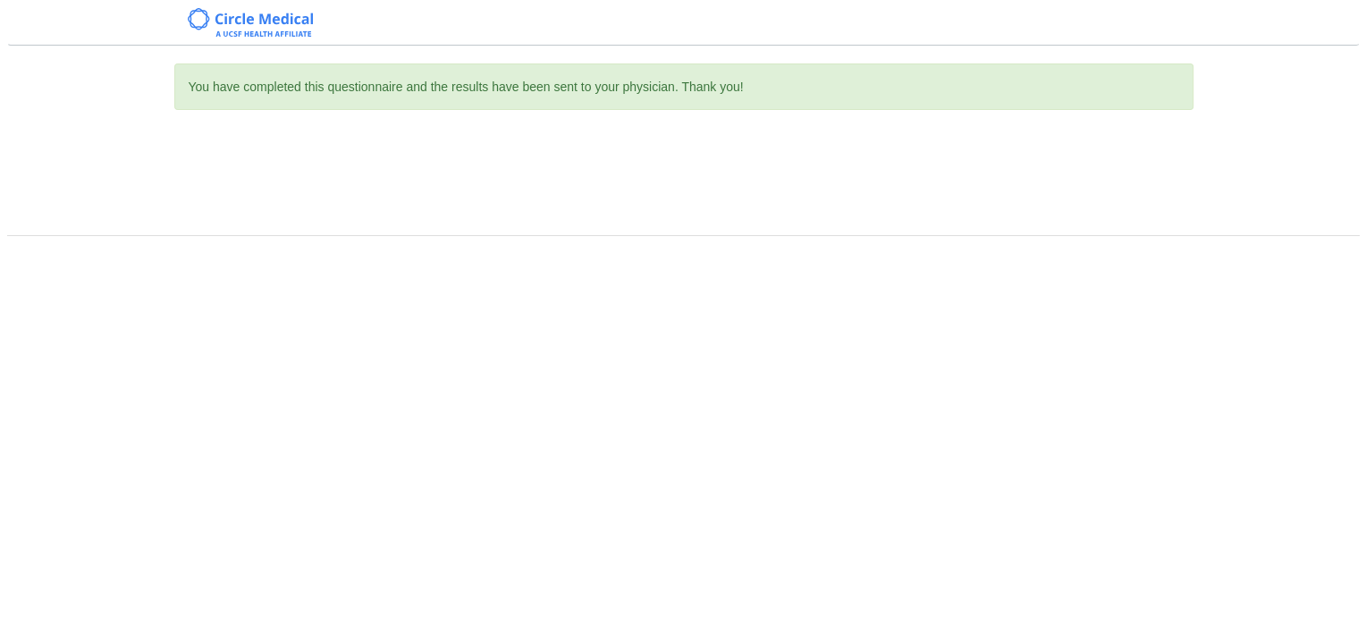
scroll to position [0, 0]
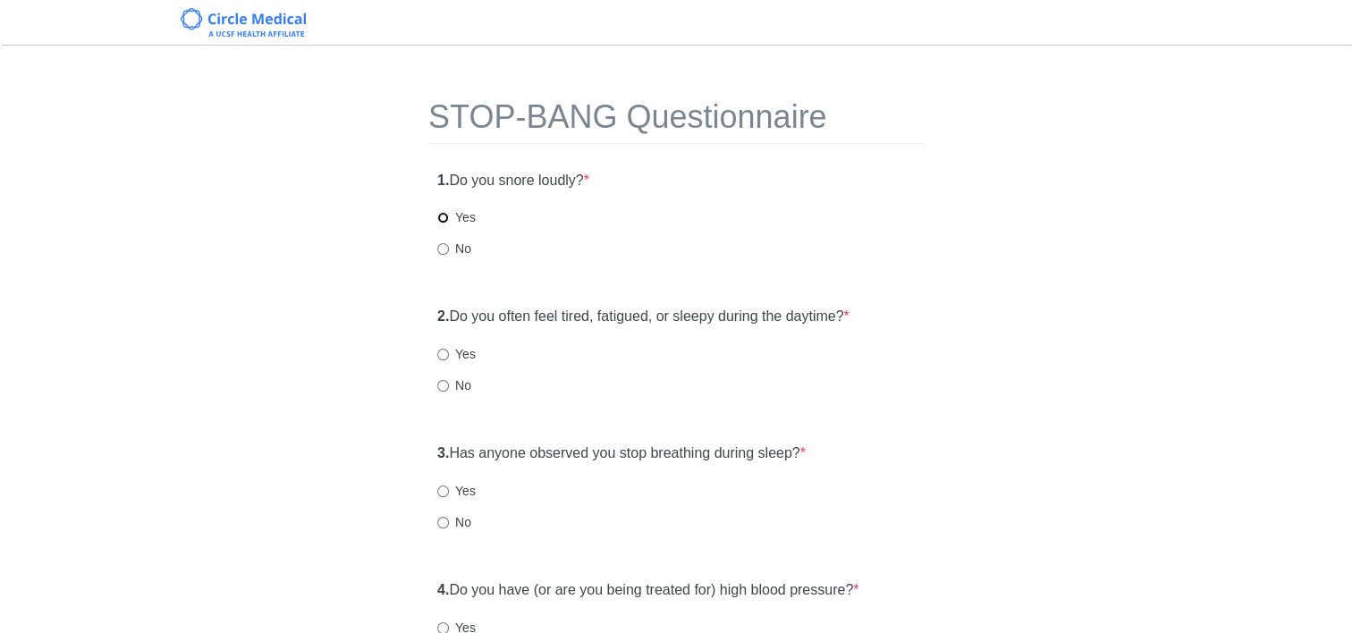
click at [442, 216] on input "Yes" at bounding box center [443, 218] width 12 height 12
radio input "true"
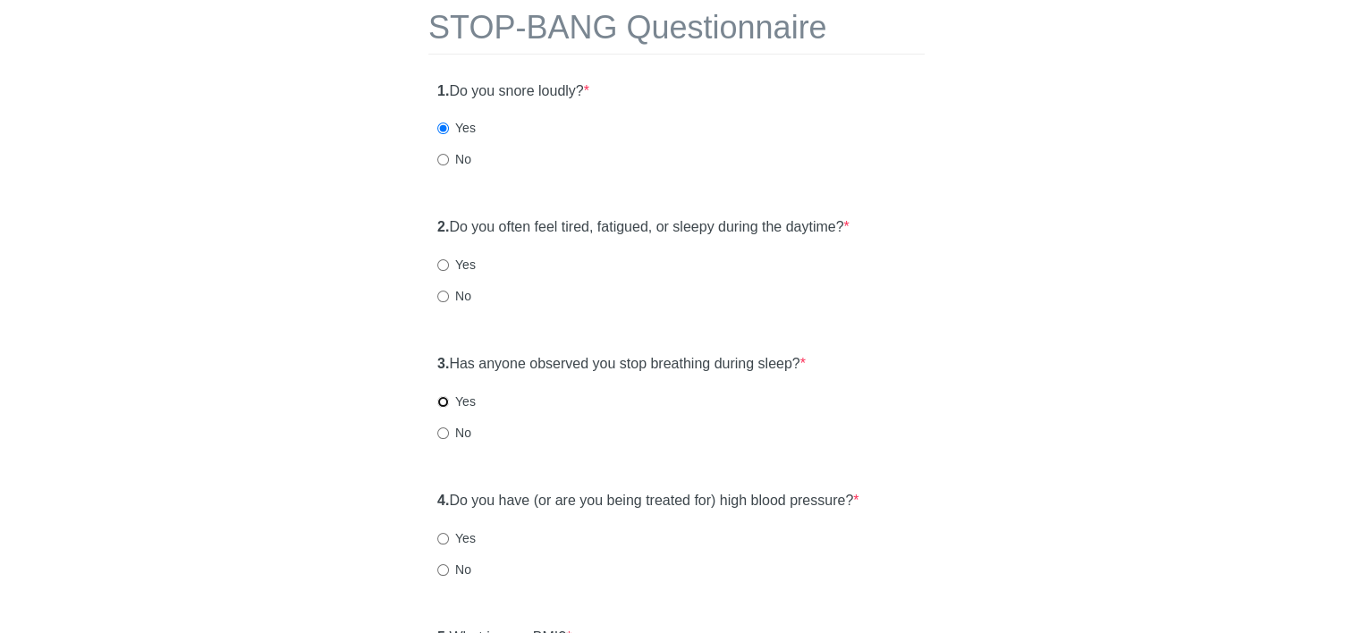
click at [446, 397] on input "Yes" at bounding box center [443, 402] width 12 height 12
radio input "true"
click at [439, 572] on input "No" at bounding box center [443, 570] width 12 height 12
radio input "true"
click at [438, 266] on input "Yes" at bounding box center [443, 265] width 12 height 12
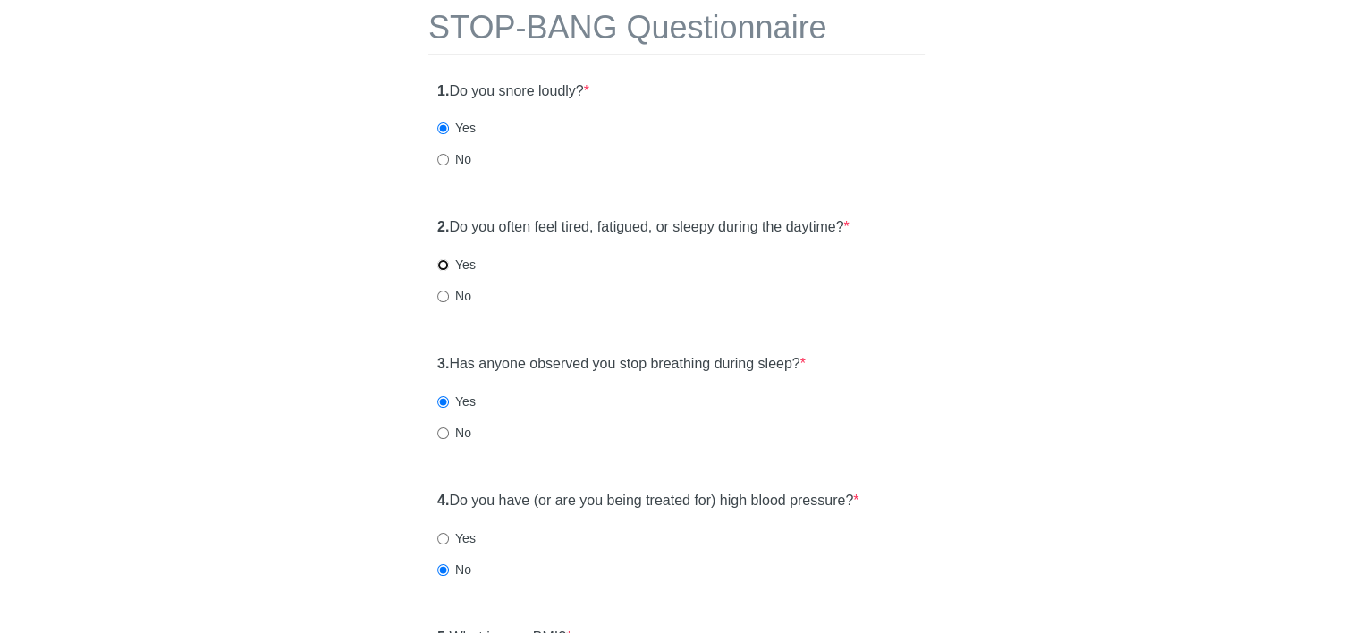
radio input "true"
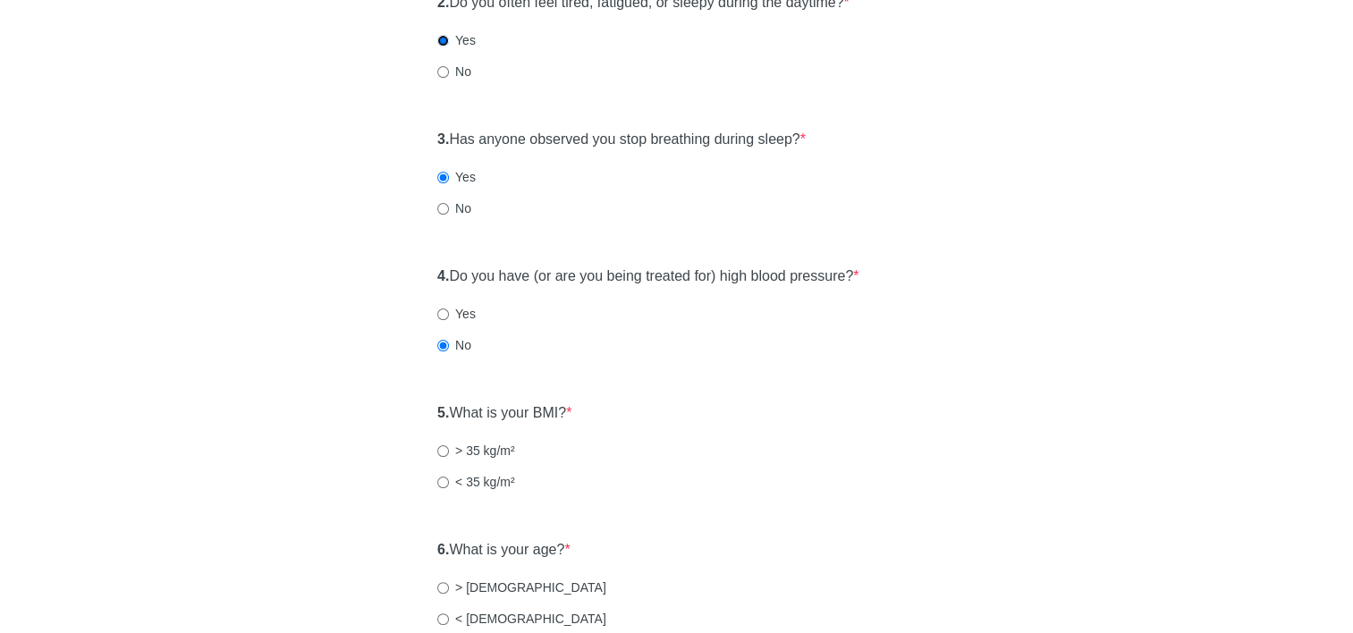
scroll to position [358, 0]
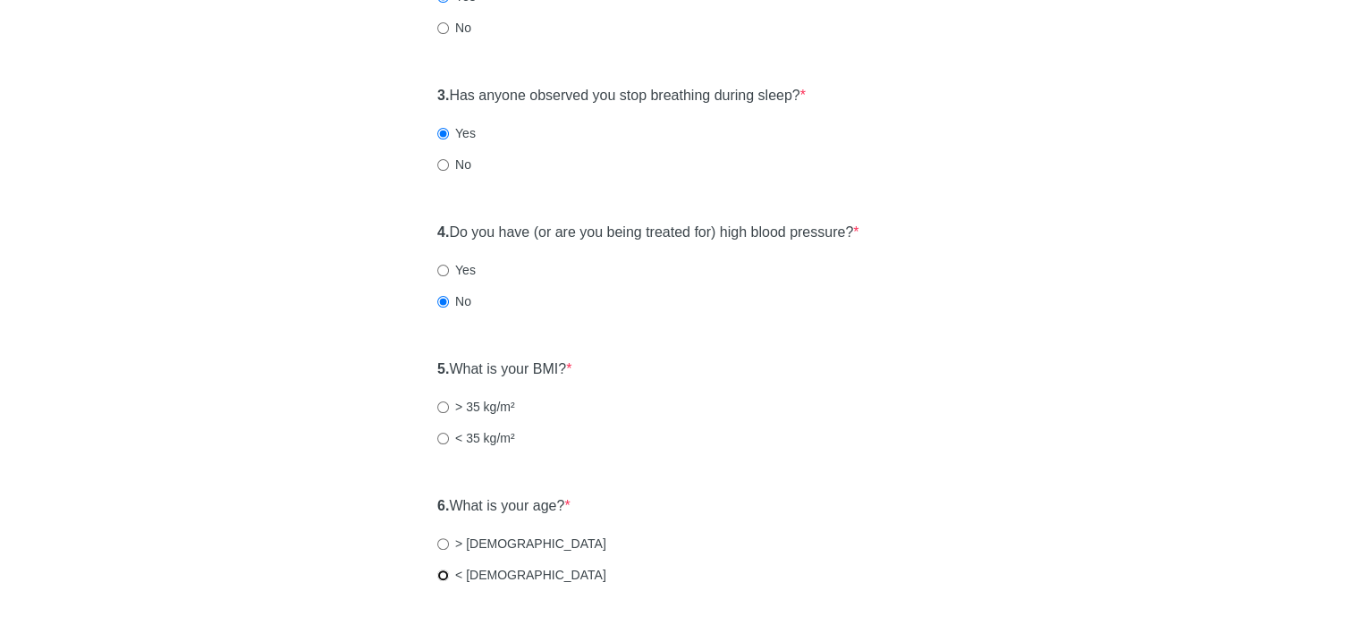
click at [440, 576] on input "< 50 years old" at bounding box center [443, 576] width 12 height 12
radio input "true"
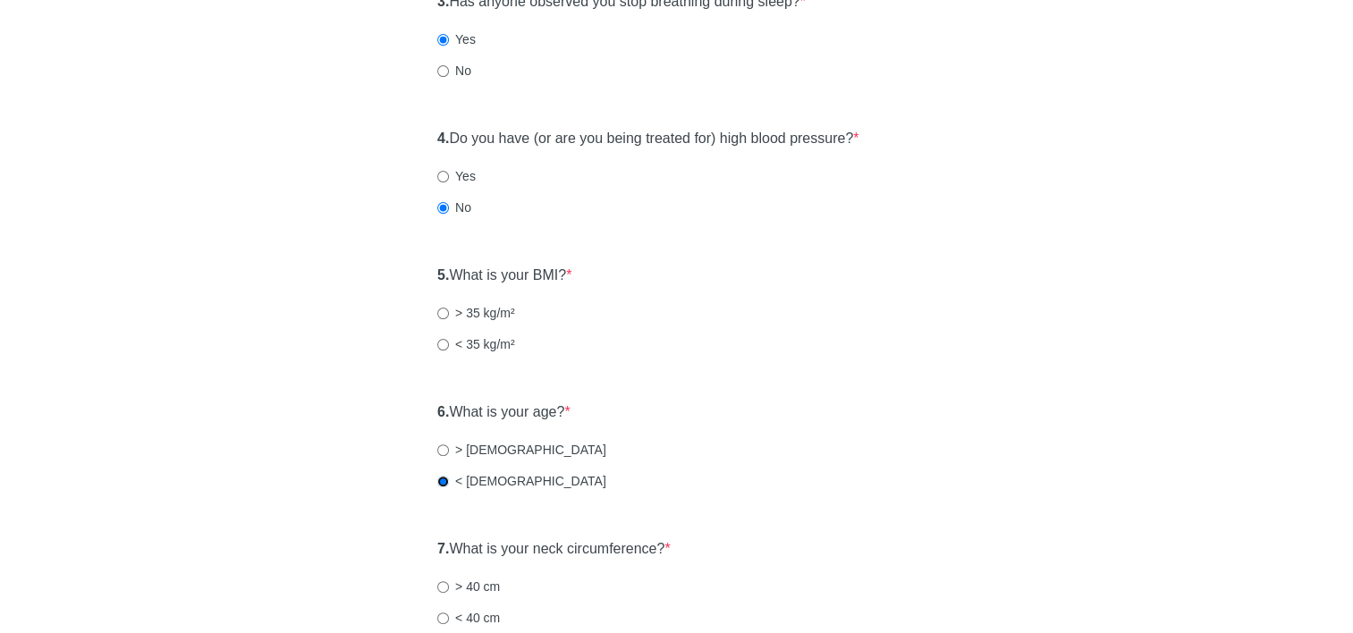
scroll to position [626, 0]
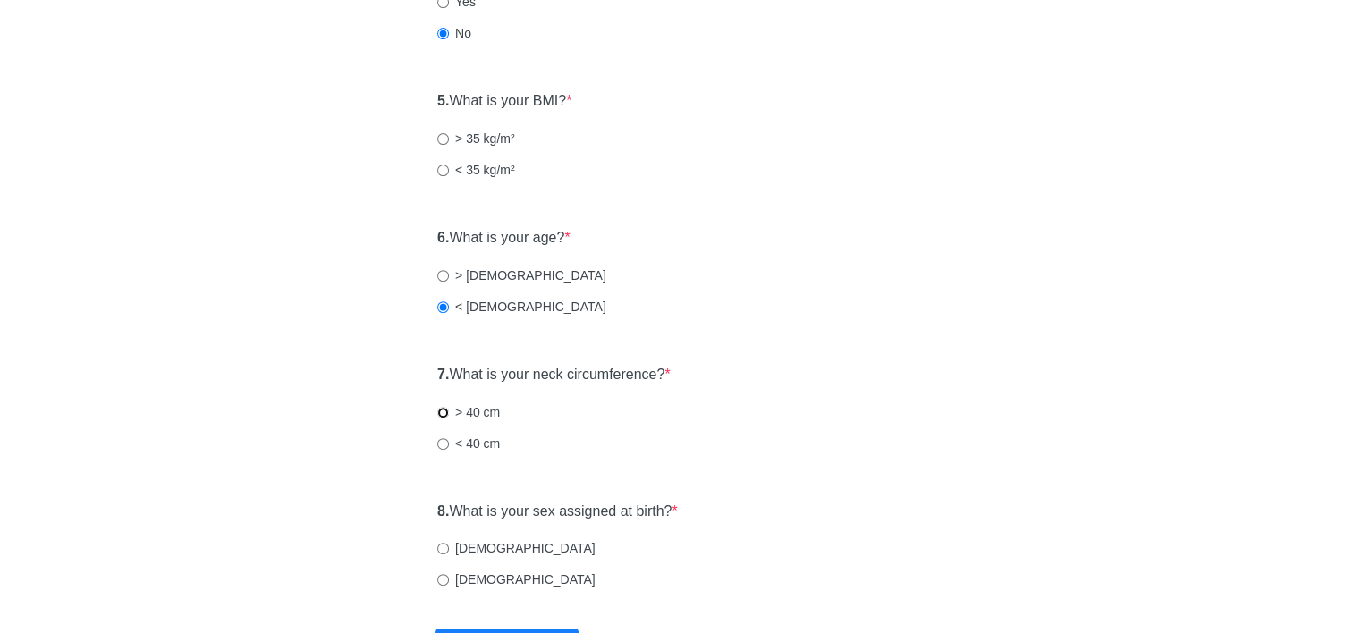
click at [442, 410] on input "> 40 cm" at bounding box center [443, 413] width 12 height 12
radio input "true"
click at [445, 581] on input "Female" at bounding box center [443, 580] width 12 height 12
radio input "true"
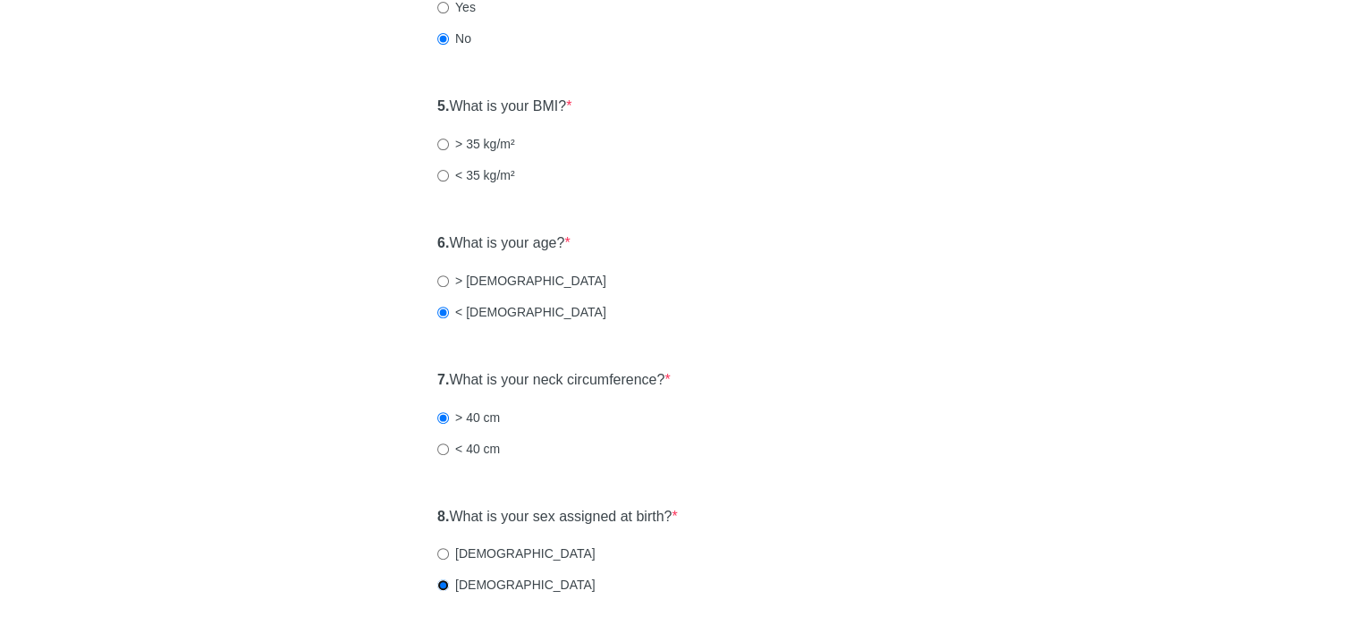
scroll to position [447, 0]
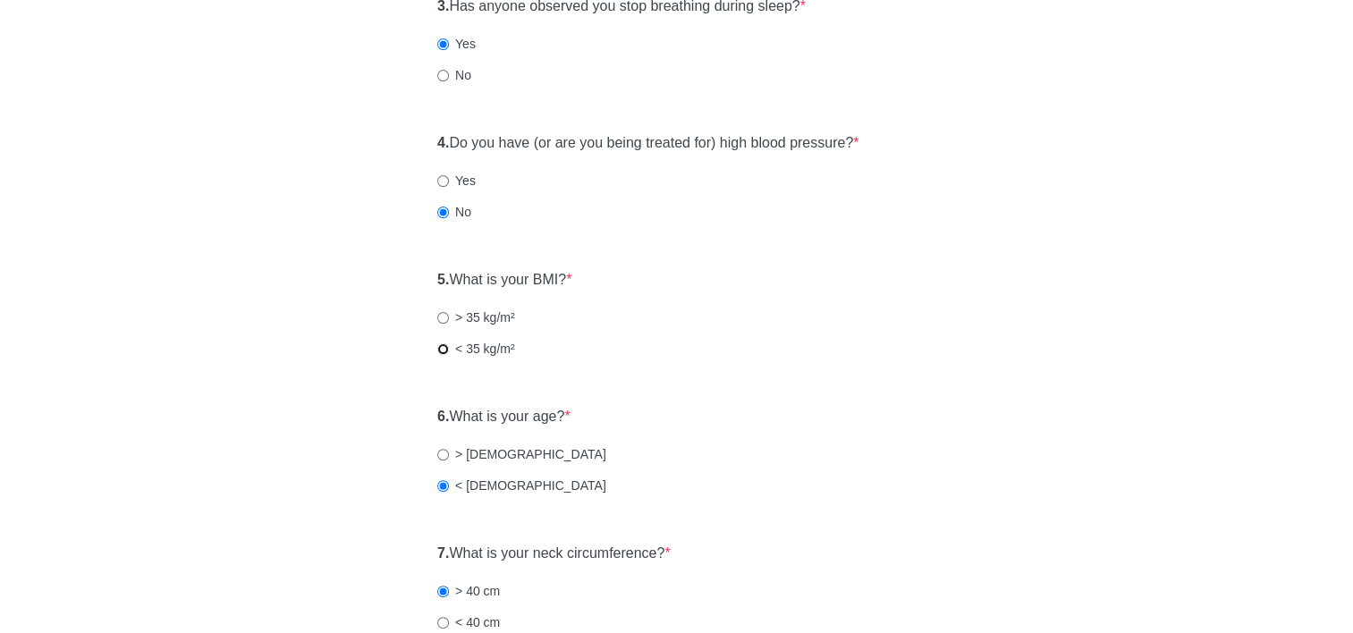
click at [444, 347] on input "< 35 kg/m²" at bounding box center [443, 349] width 12 height 12
radio input "true"
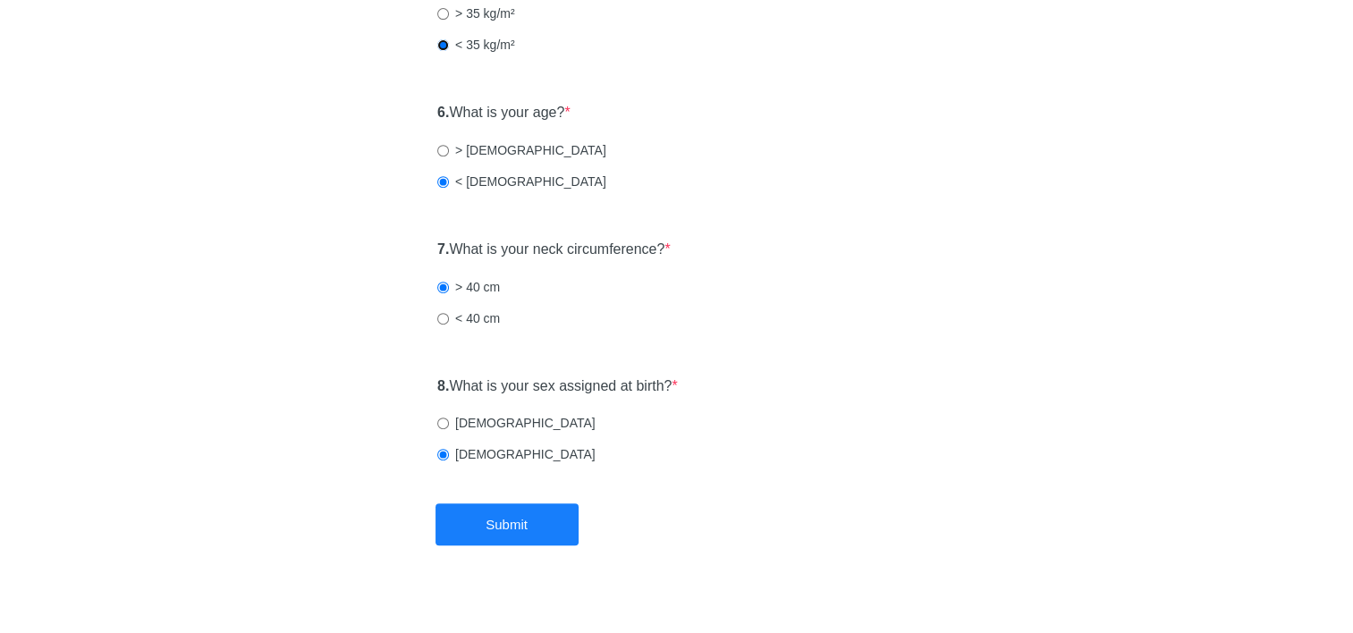
scroll to position [771, 0]
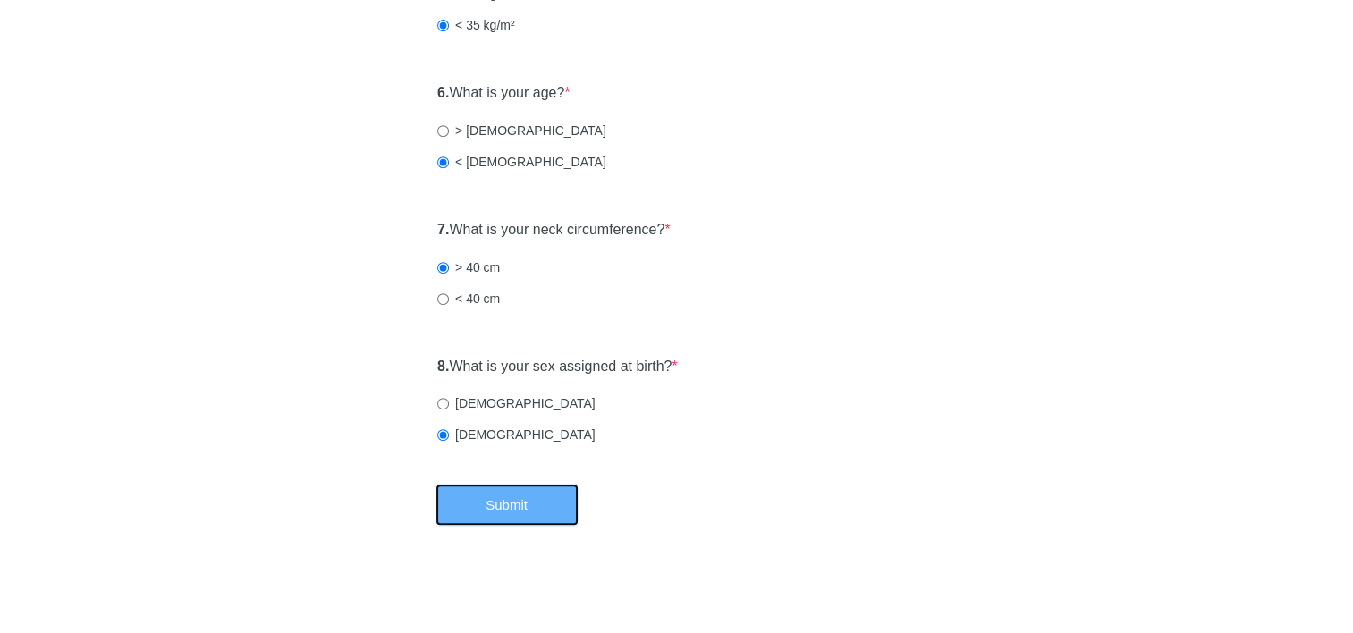
click at [467, 500] on button "Submit" at bounding box center [506, 505] width 143 height 42
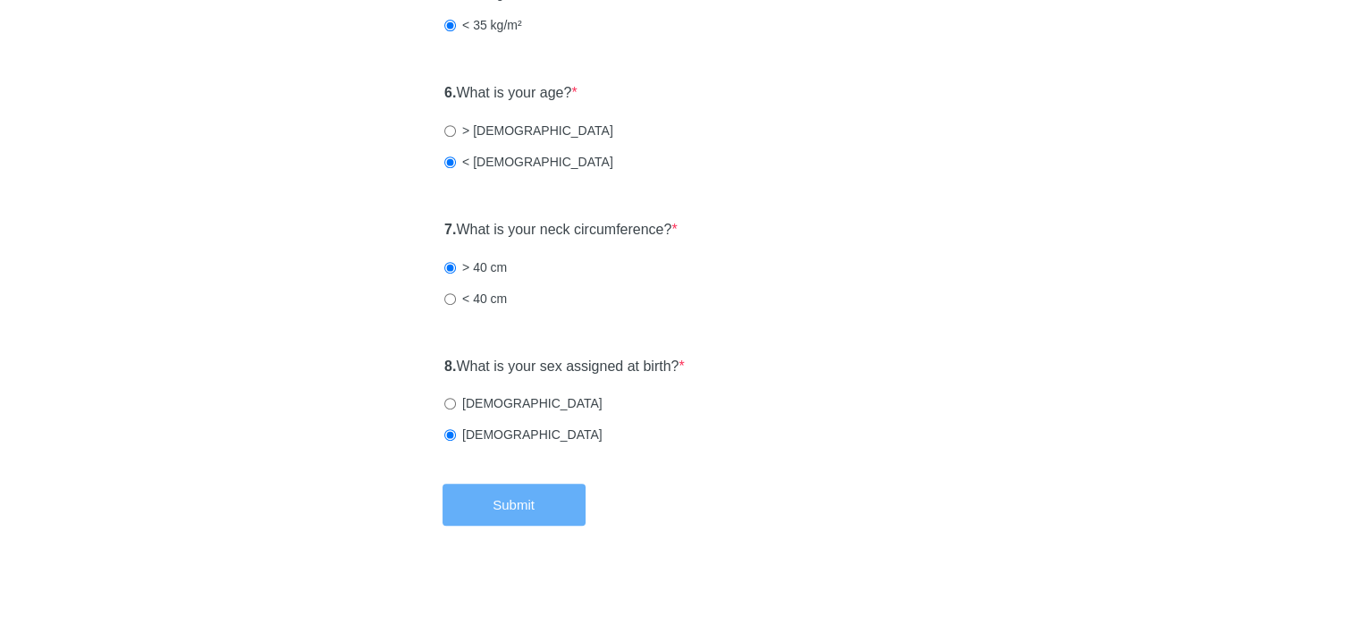
scroll to position [0, 0]
